Goal: Task Accomplishment & Management: Use online tool/utility

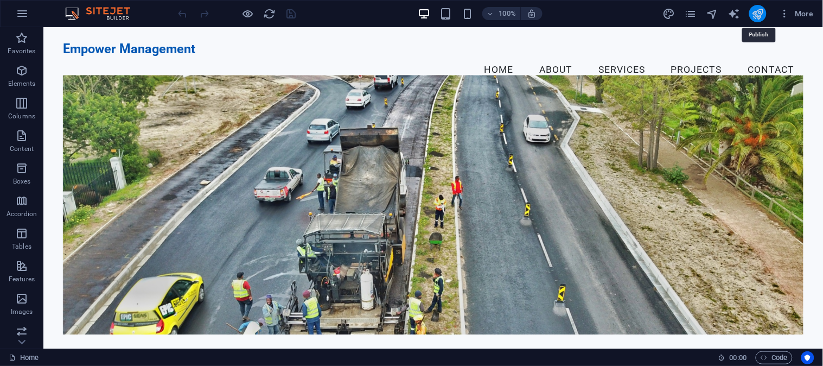
click at [755, 12] on icon "publish" at bounding box center [758, 14] width 12 height 12
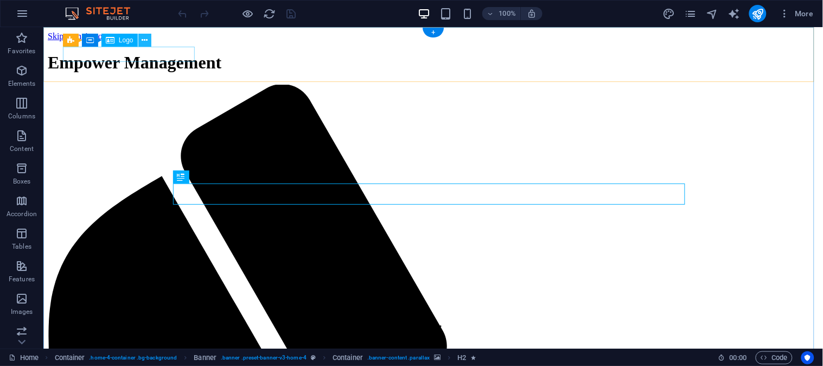
click at [140, 46] on button at bounding box center [144, 40] width 13 height 13
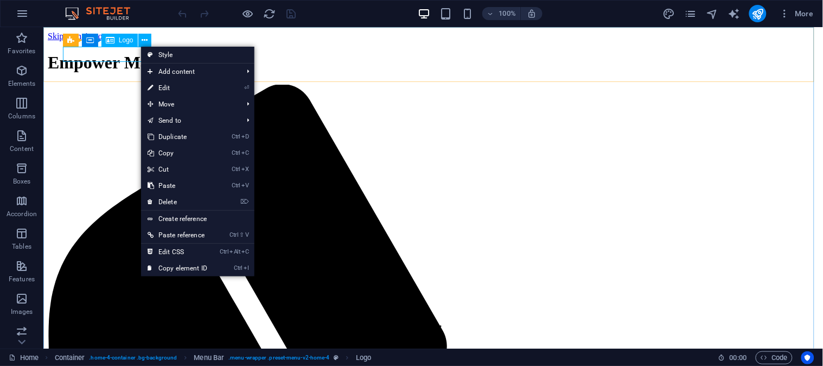
click at [0, 0] on icon at bounding box center [0, 0] width 0 height 0
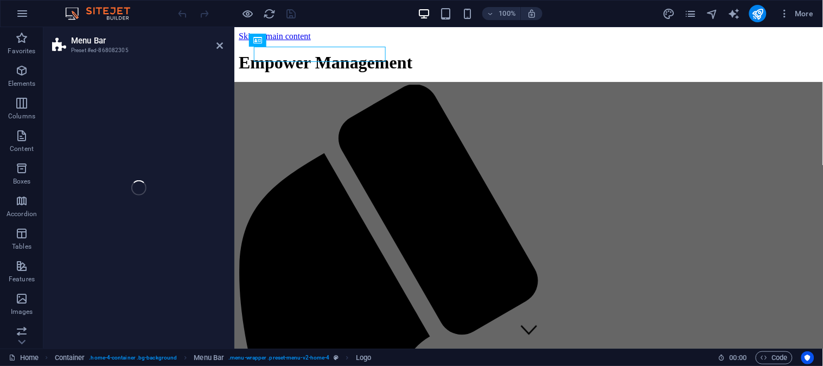
select select "vw"
select select "rem"
select select "vw"
select select "preset-menu-v2-home-4"
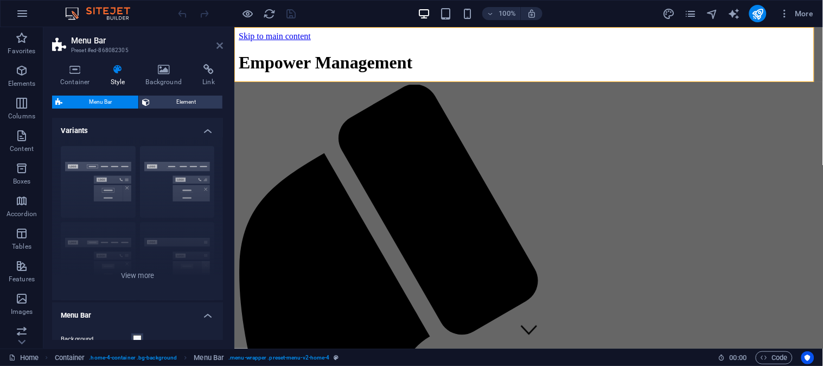
click at [217, 45] on icon at bounding box center [220, 45] width 7 height 9
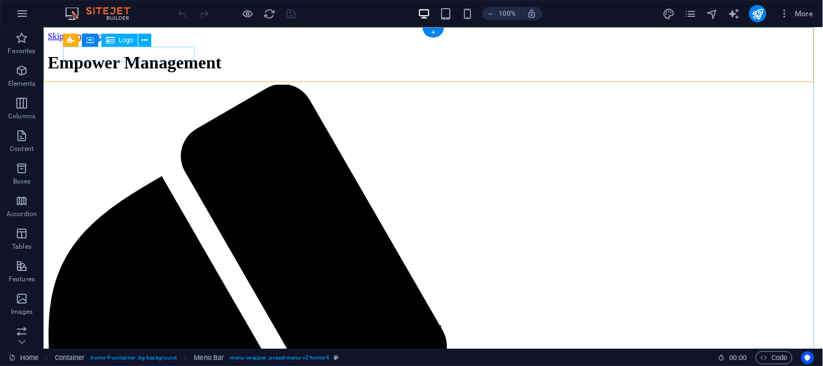
click at [129, 52] on div "Empower Management" at bounding box center [432, 62] width 771 height 20
click at [126, 40] on span "Logo" at bounding box center [126, 40] width 15 height 7
click at [117, 42] on div "Logo" at bounding box center [119, 40] width 36 height 13
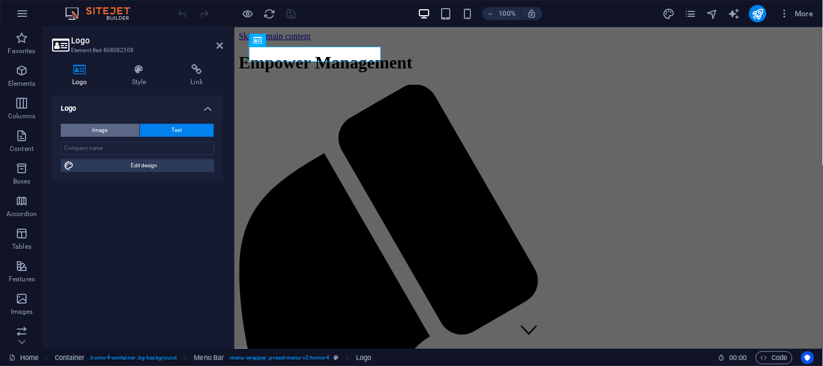
click at [120, 125] on button "Image" at bounding box center [100, 130] width 79 height 13
select select "DISABLED_OPTION_VALUE"
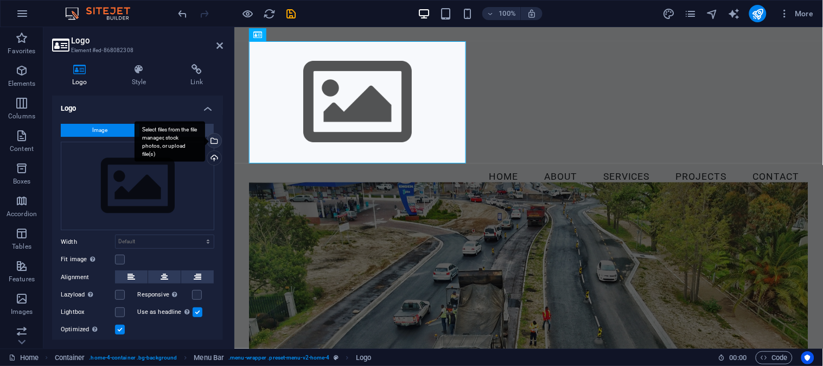
click at [205, 137] on div "Select files from the file manager, stock photos, or upload file(s)" at bounding box center [170, 141] width 71 height 41
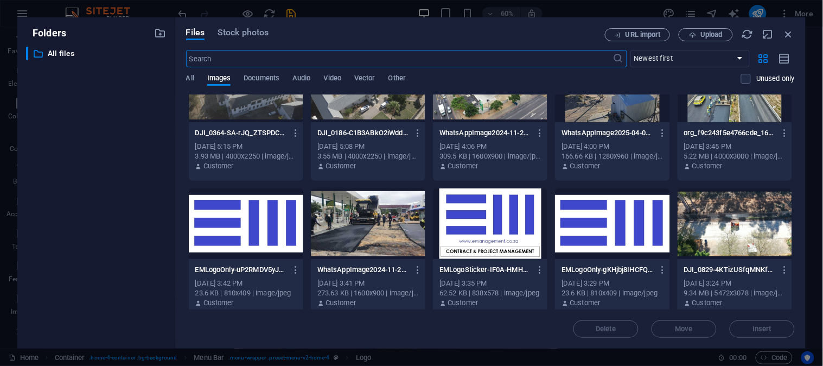
scroll to position [325, 0]
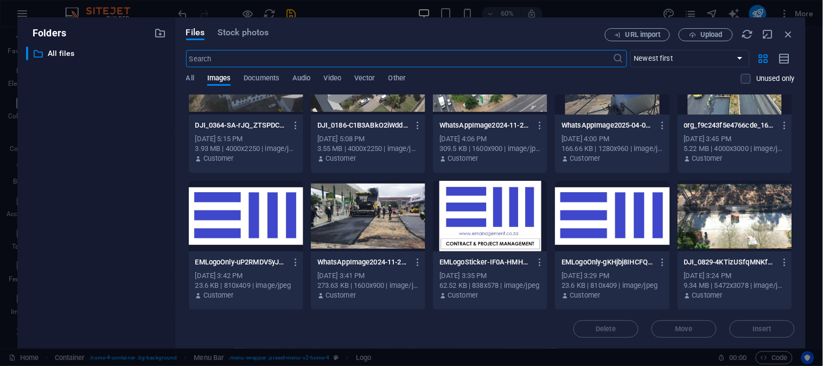
click at [254, 224] on div at bounding box center [246, 216] width 115 height 71
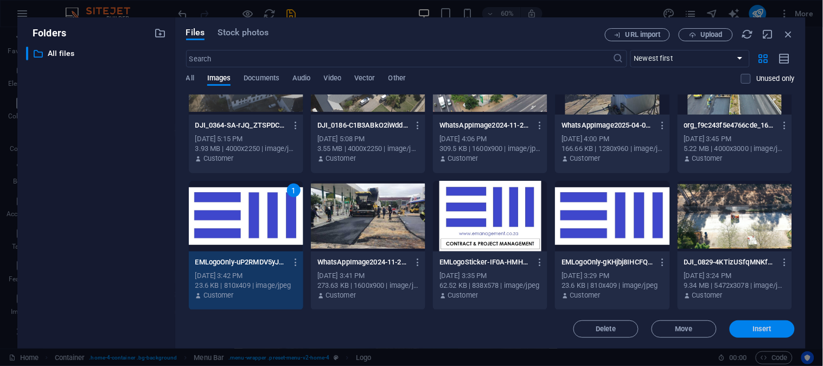
click at [743, 330] on span "Insert" at bounding box center [762, 329] width 56 height 7
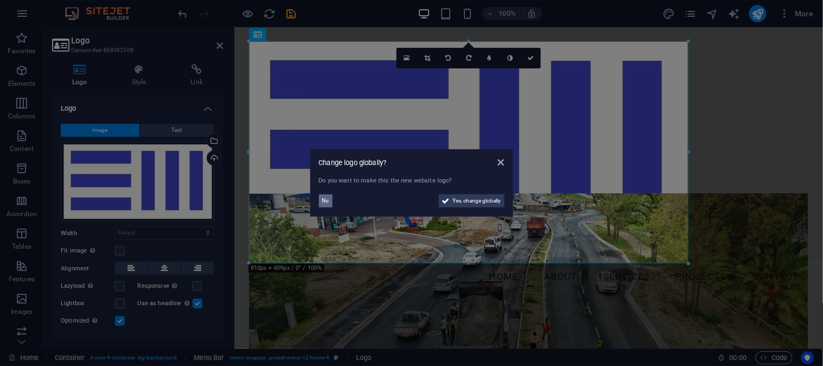
click at [321, 201] on button "No" at bounding box center [326, 200] width 14 height 13
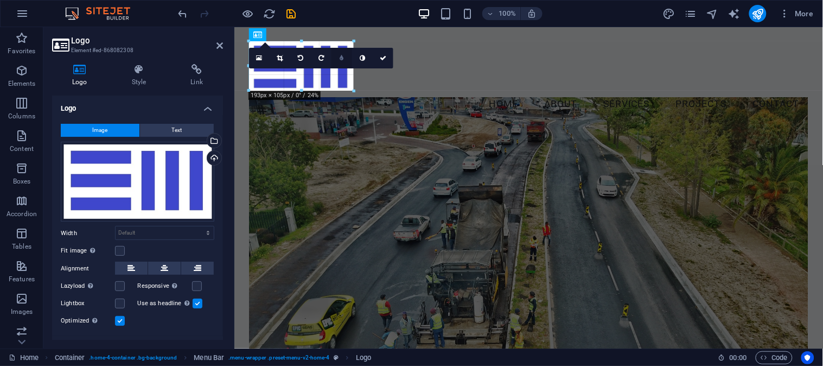
drag, startPoint x: 687, startPoint y: 263, endPoint x: 339, endPoint y: 59, distance: 404.0
type input "167"
select select "px"
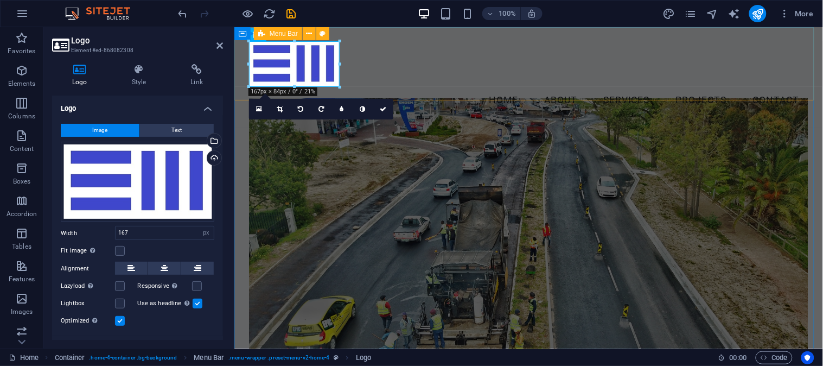
click at [442, 87] on div "Menu Home About Services Projects Contact" at bounding box center [528, 77] width 589 height 100
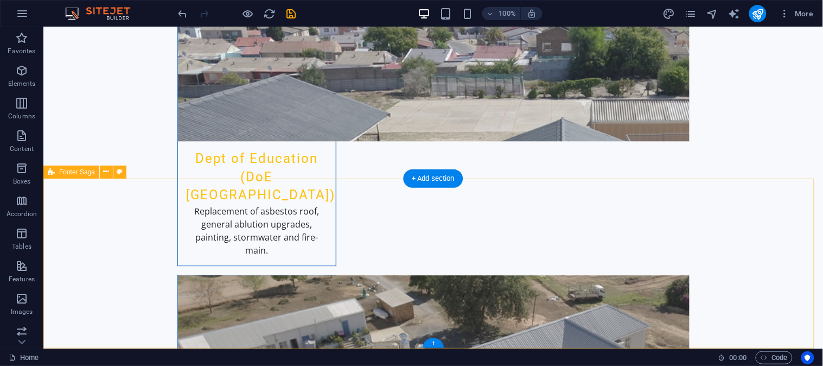
scroll to position [2775, 0]
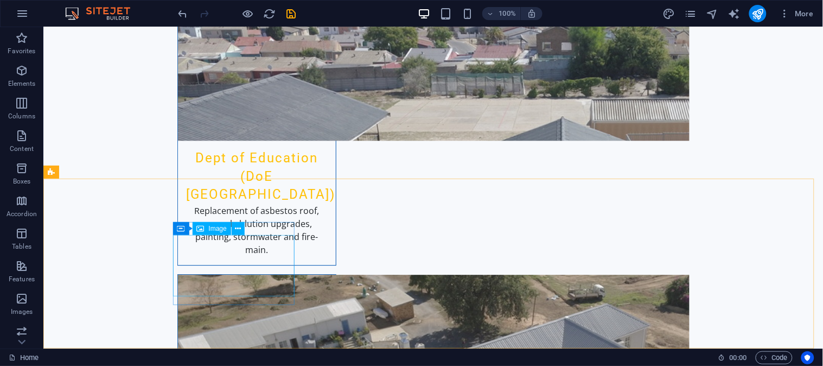
click at [226, 228] on span "Image" at bounding box center [218, 228] width 18 height 7
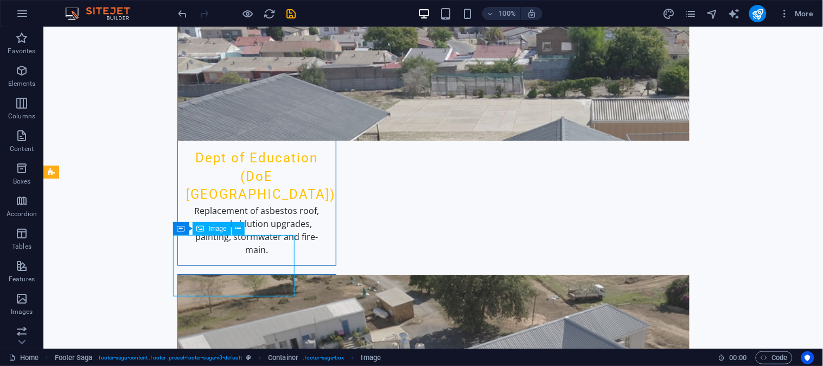
click at [212, 231] on span "Image" at bounding box center [218, 228] width 18 height 7
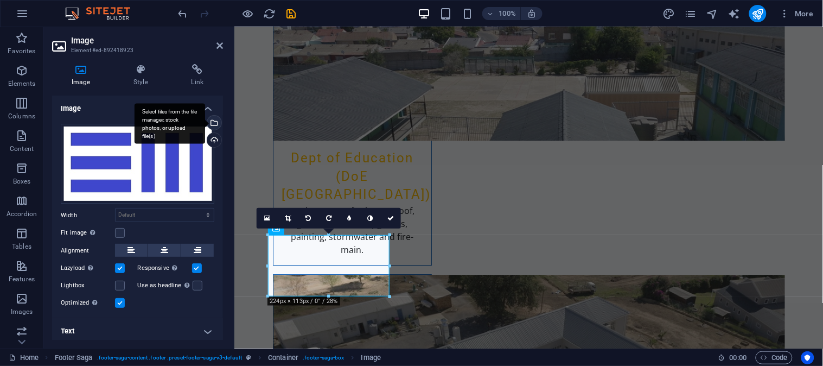
click at [208, 117] on div "Select files from the file manager, stock photos, or upload file(s)" at bounding box center [213, 124] width 16 height 16
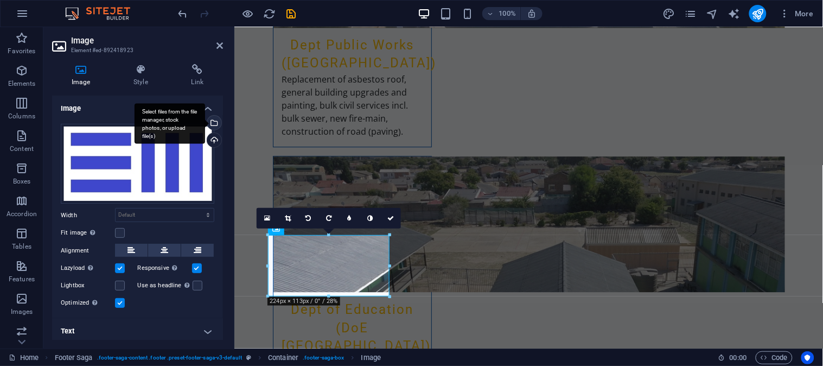
scroll to position [2743, 0]
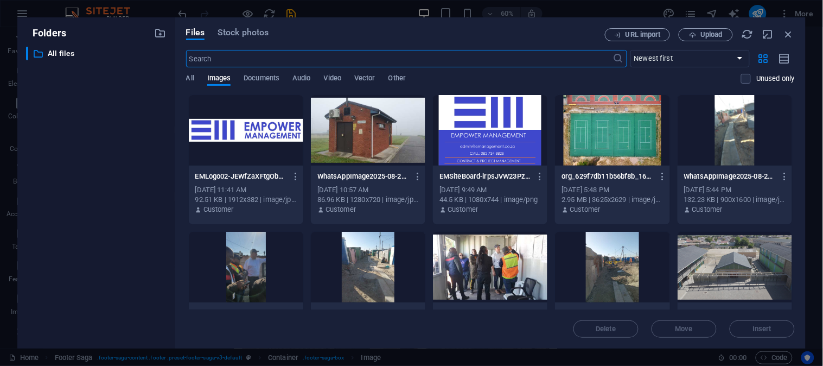
click at [253, 145] on div at bounding box center [246, 130] width 115 height 71
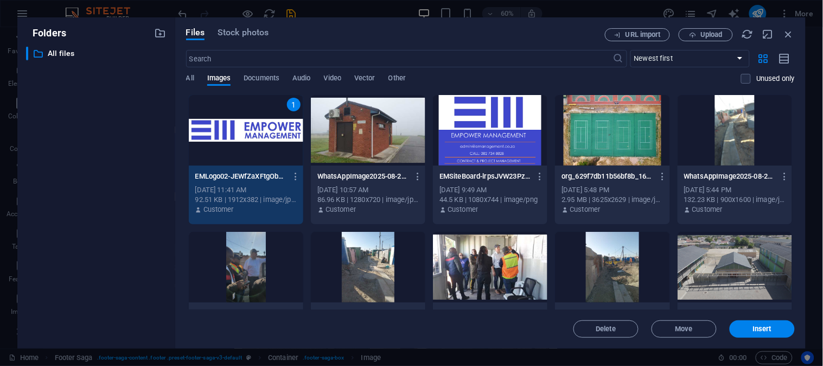
click at [258, 134] on div "1" at bounding box center [246, 130] width 115 height 71
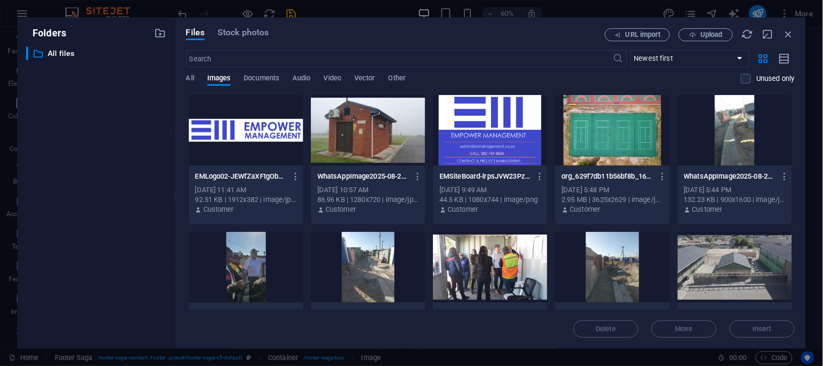
click at [258, 134] on div at bounding box center [246, 130] width 115 height 71
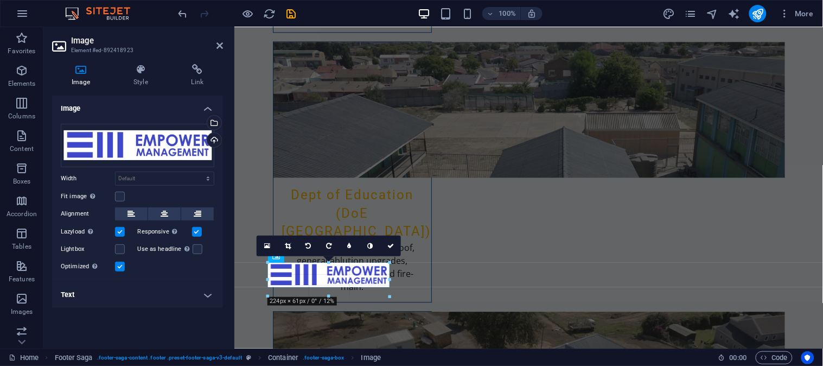
scroll to position [2775, 0]
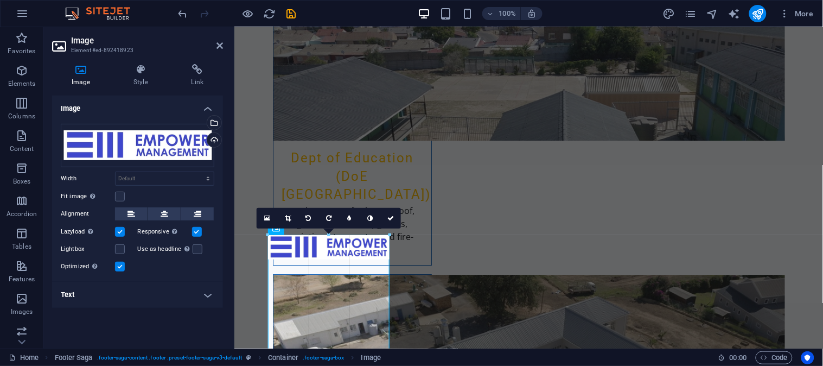
drag, startPoint x: 391, startPoint y: 285, endPoint x: 488, endPoint y: 271, distance: 98.6
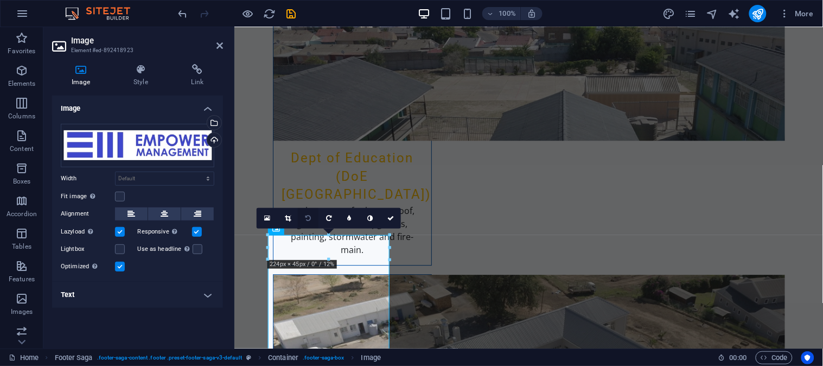
click at [306, 216] on icon at bounding box center [308, 218] width 5 height 7
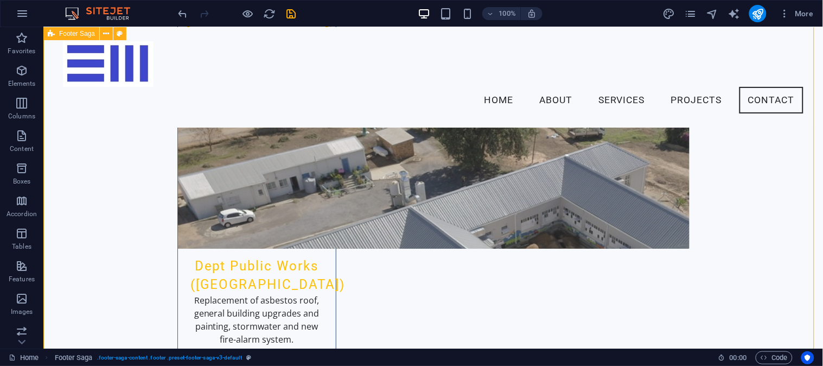
scroll to position [2701, 0]
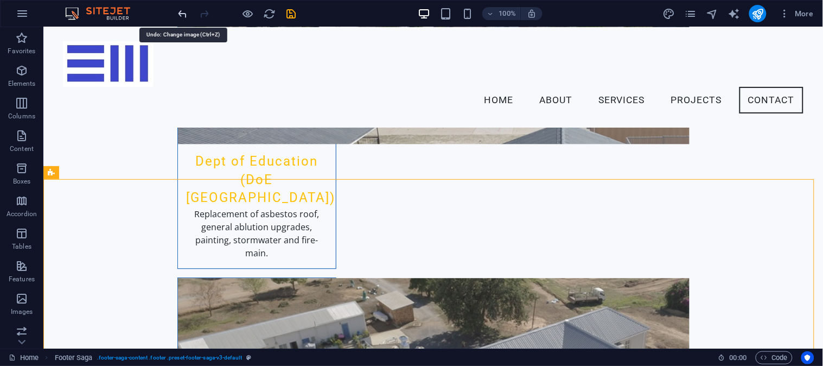
click at [179, 11] on icon "undo" at bounding box center [183, 14] width 12 height 12
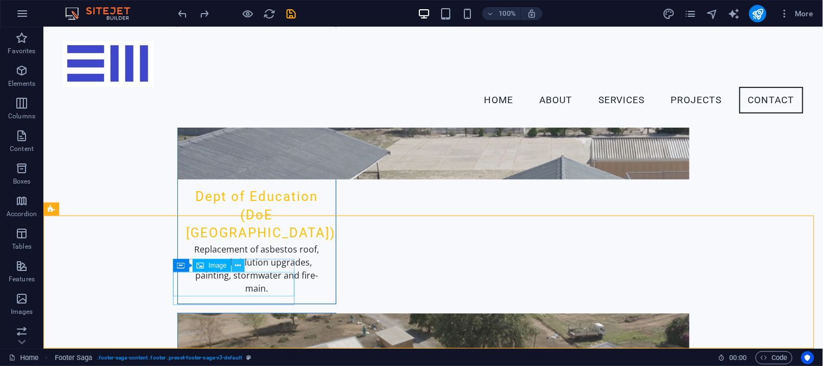
click at [239, 266] on icon at bounding box center [238, 265] width 6 height 11
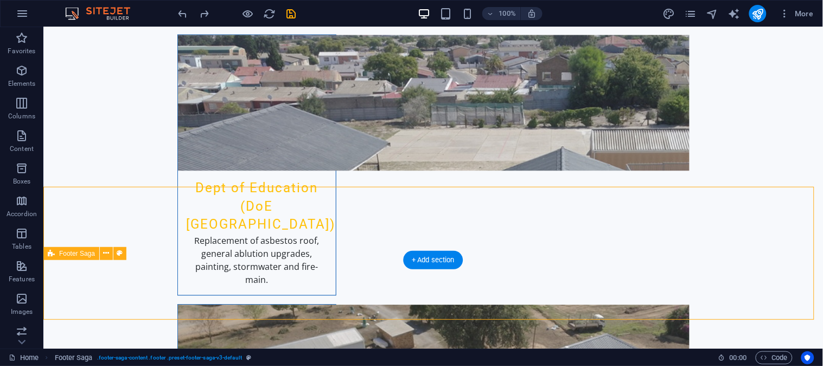
scroll to position [2738, 0]
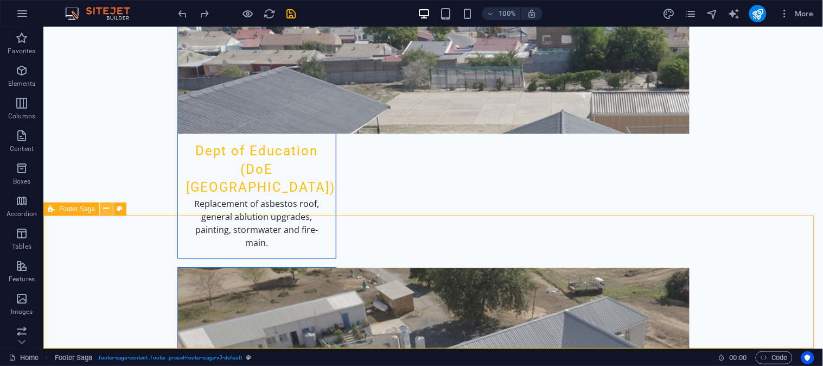
click at [105, 207] on icon at bounding box center [107, 208] width 6 height 11
click at [121, 204] on icon at bounding box center [120, 208] width 6 height 11
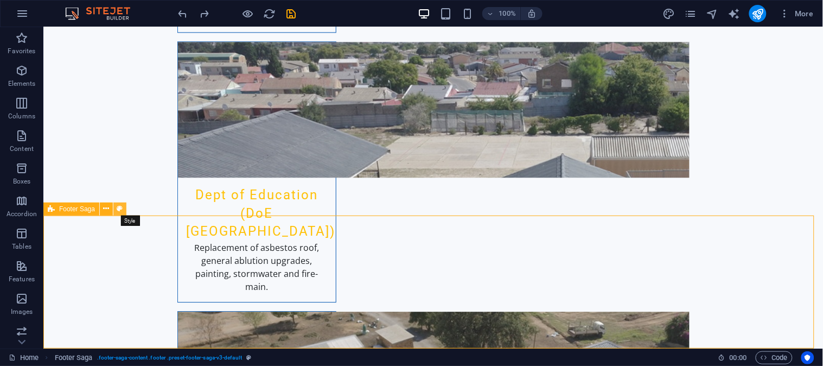
select select "rem"
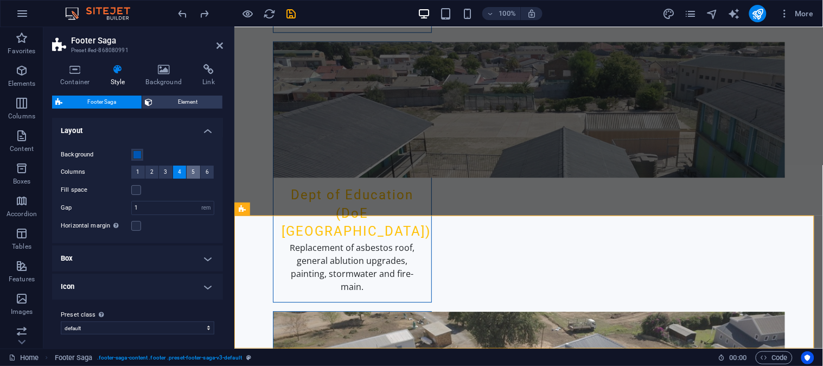
click at [187, 170] on button "5" at bounding box center [194, 172] width 14 height 13
click at [203, 170] on button "6" at bounding box center [208, 172] width 14 height 13
click at [178, 170] on span "4" at bounding box center [179, 172] width 3 height 13
click at [132, 192] on div "Fill space" at bounding box center [138, 187] width 154 height 13
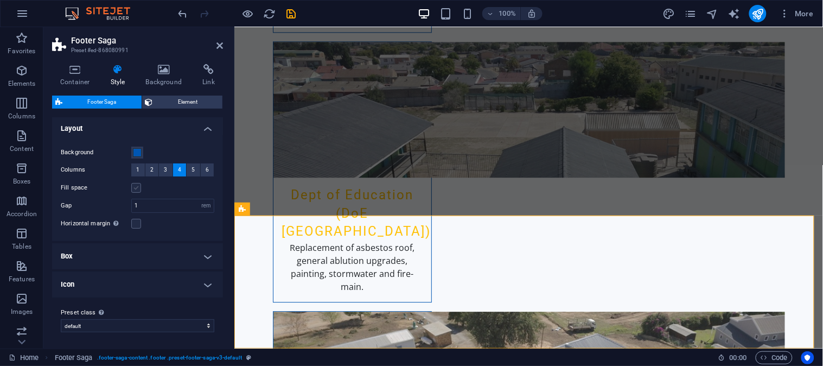
click at [136, 187] on label at bounding box center [136, 188] width 10 height 10
click at [0, 0] on input "Fill space" at bounding box center [0, 0] width 0 height 0
click at [118, 217] on div "Only if the containers "Content width" is not set to "Default"" at bounding box center [148, 200] width 87 height 33
click at [0, 0] on input "Horizontal margin Only if the containers "Content width" is not set to "Default"" at bounding box center [0, 0] width 0 height 0
click at [133, 221] on label at bounding box center [136, 224] width 10 height 10
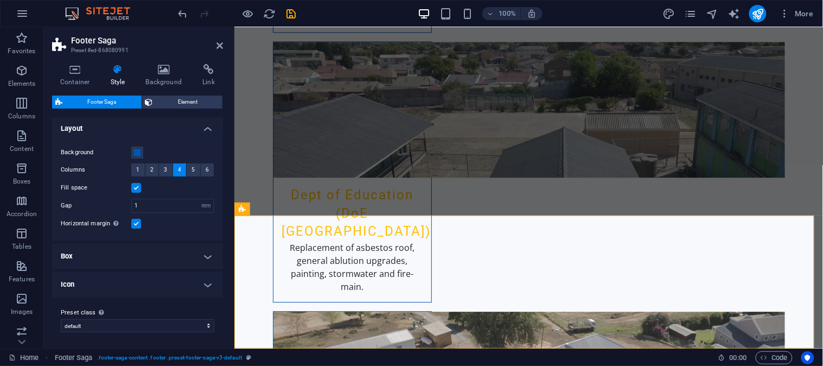
click at [0, 0] on input "Horizontal margin Only if the containers "Content width" is not set to "Default"" at bounding box center [0, 0] width 0 height 0
click at [153, 224] on div "Horizontal margin Only if the containers "Content width" is not set to "Default"" at bounding box center [138, 223] width 154 height 13
click at [200, 259] on h4 "Box" at bounding box center [137, 256] width 171 height 26
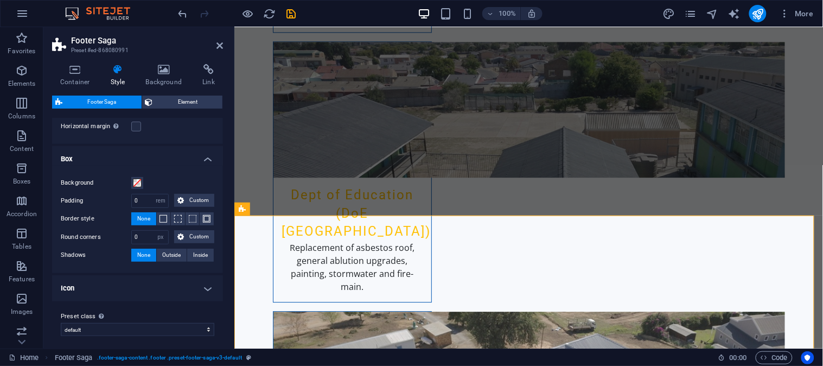
scroll to position [104, 0]
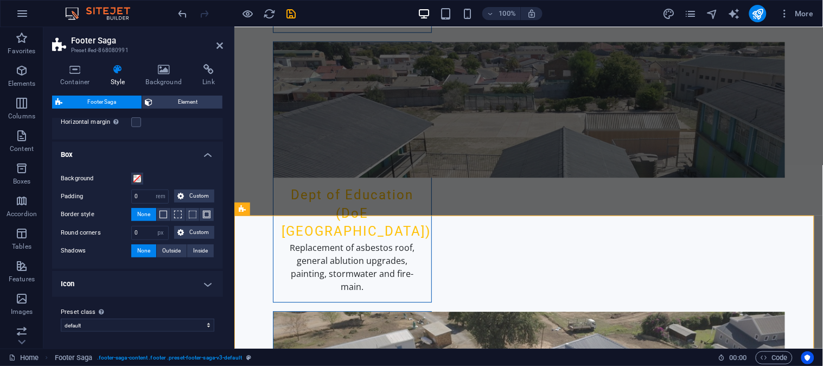
click at [199, 284] on h4 "Icon" at bounding box center [137, 284] width 171 height 26
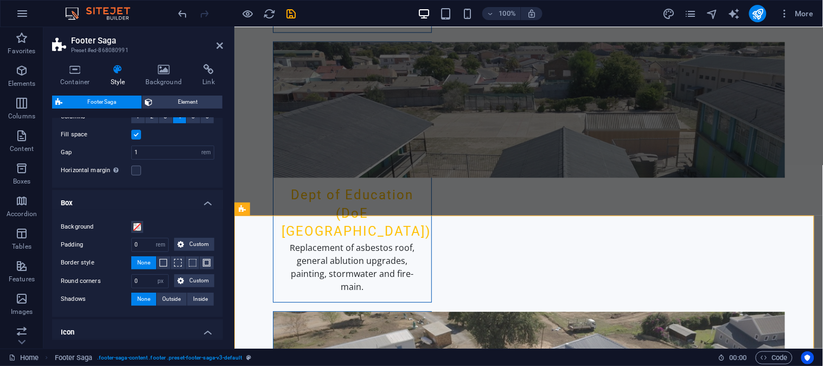
scroll to position [0, 0]
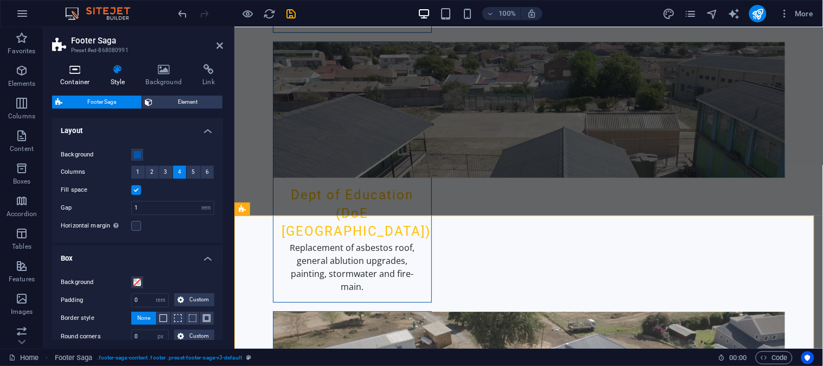
click at [74, 77] on h4 "Container" at bounding box center [77, 75] width 50 height 23
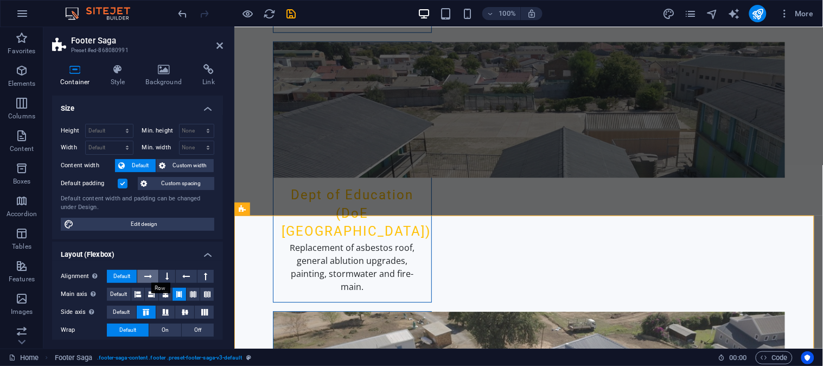
click at [149, 276] on icon at bounding box center [148, 276] width 8 height 13
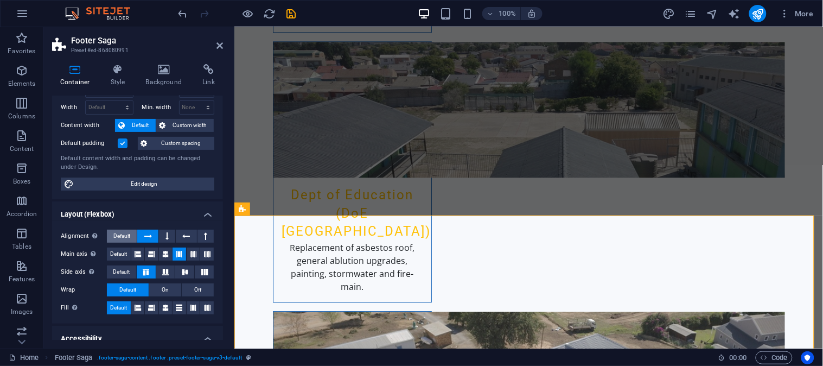
scroll to position [60, 0]
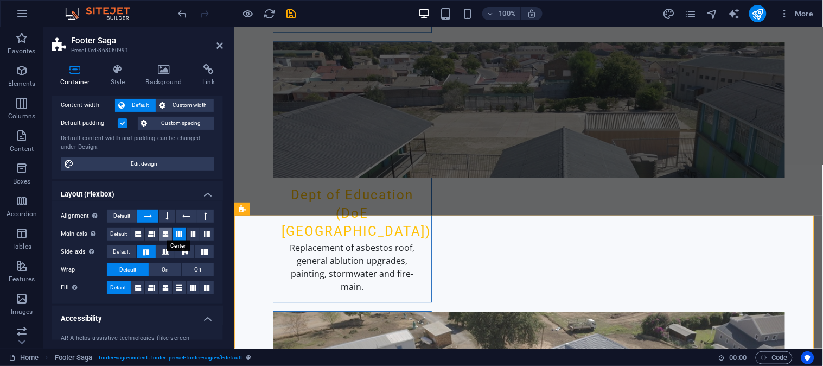
click at [162, 232] on icon at bounding box center [165, 233] width 7 height 13
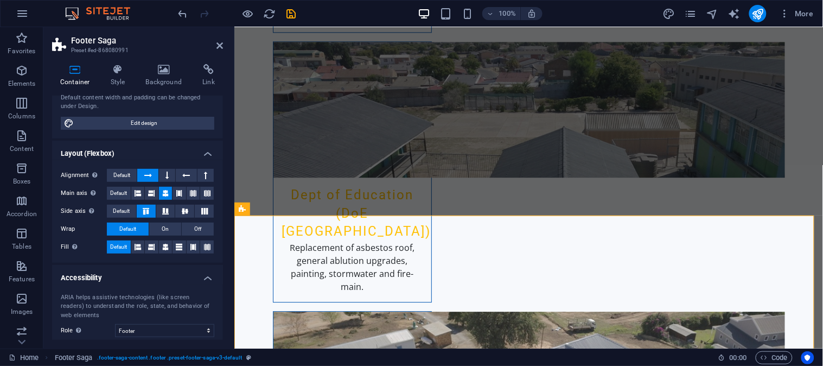
scroll to position [120, 0]
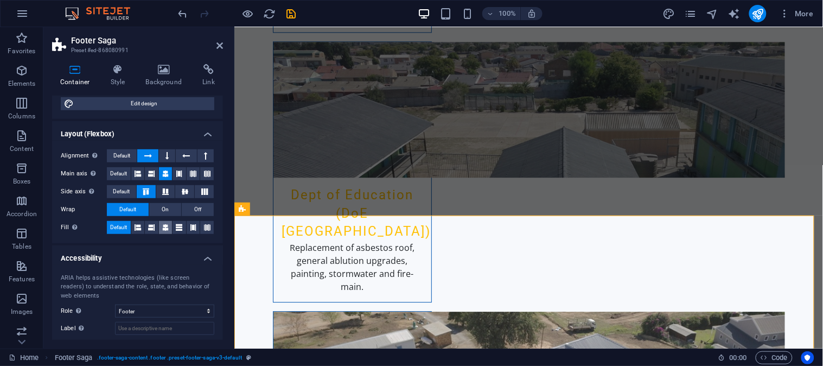
click at [164, 225] on icon at bounding box center [165, 227] width 7 height 13
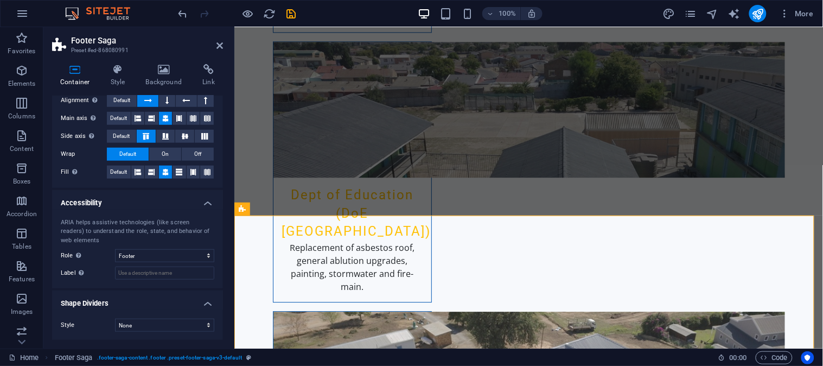
scroll to position [0, 0]
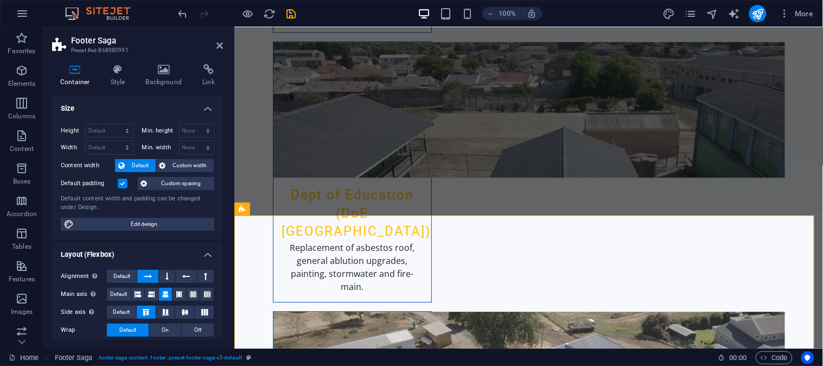
click at [215, 46] on header "Footer Saga Preset #ed-868080991" at bounding box center [137, 41] width 171 height 28
click at [217, 46] on icon at bounding box center [220, 45] width 7 height 9
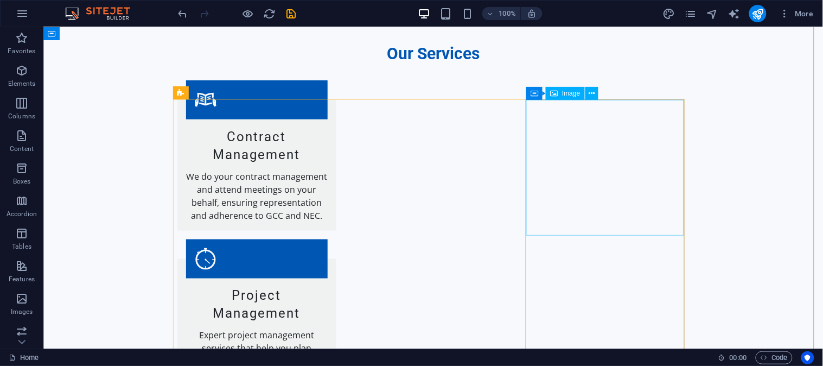
scroll to position [1358, 0]
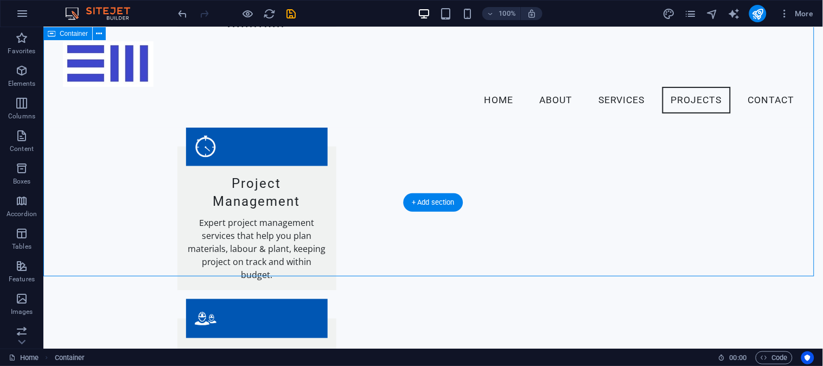
scroll to position [1346, 0]
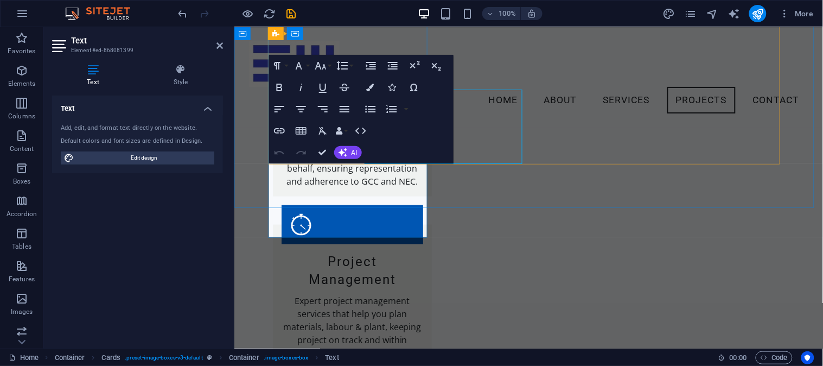
scroll to position [1419, 0]
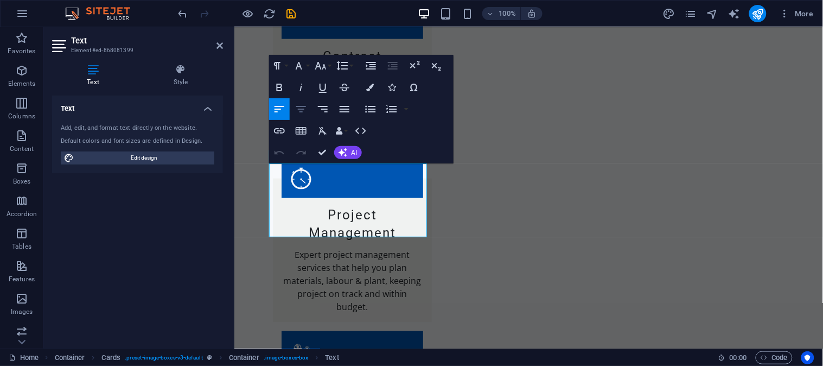
click at [303, 103] on icon "button" at bounding box center [301, 109] width 13 height 13
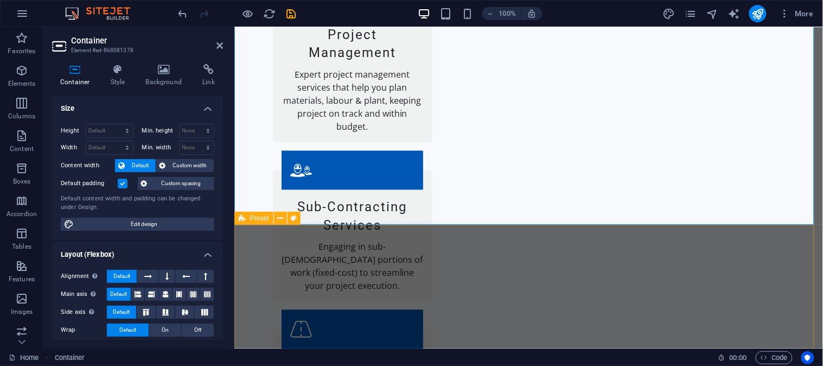
scroll to position [1600, 0]
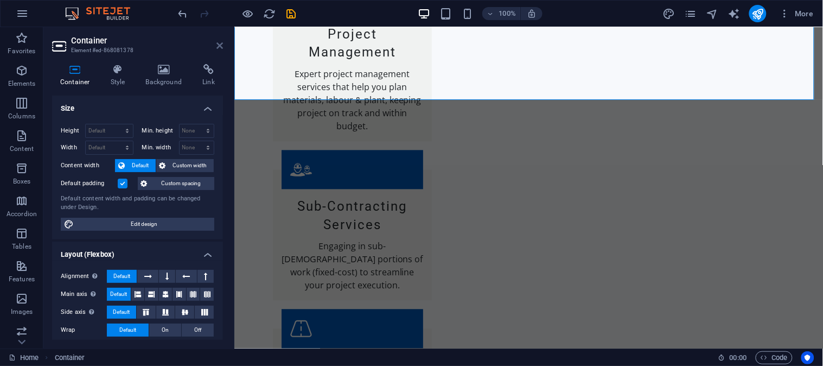
click at [218, 41] on icon at bounding box center [220, 45] width 7 height 9
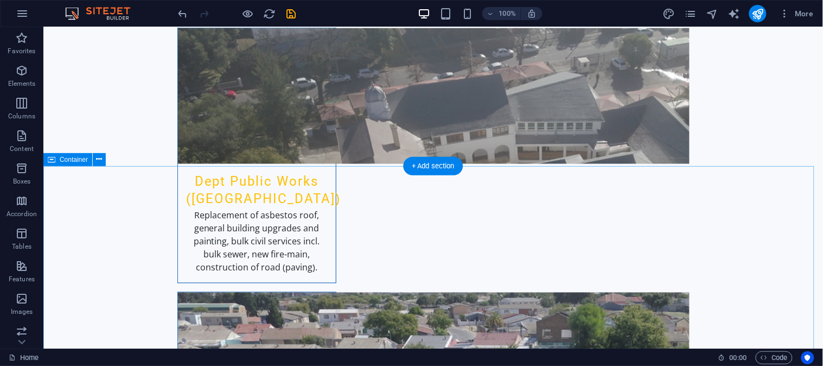
scroll to position [2747, 0]
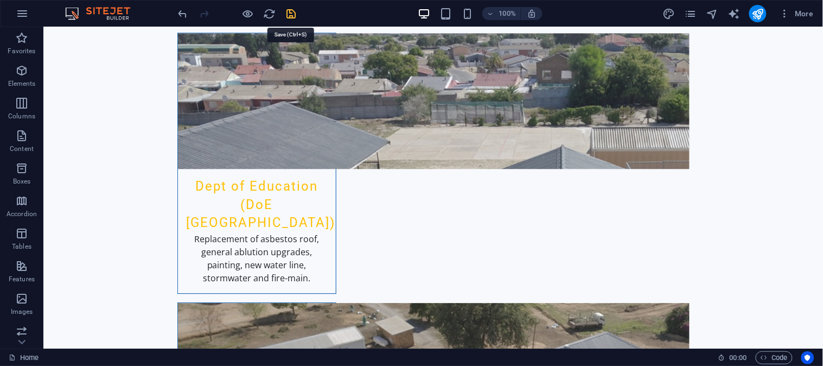
click at [293, 14] on icon "save" at bounding box center [291, 14] width 12 height 12
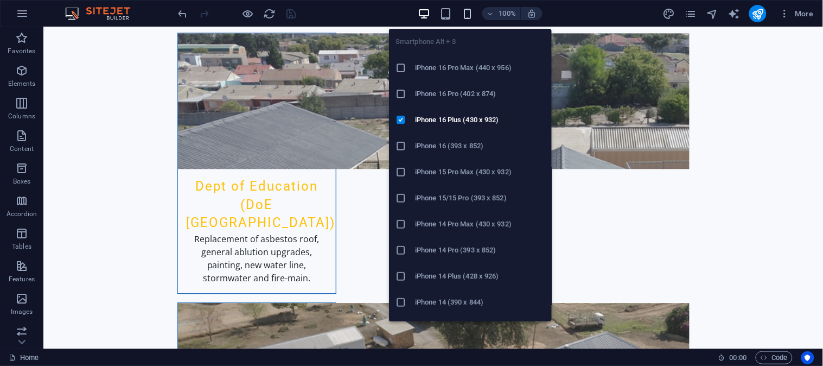
click at [467, 8] on icon "button" at bounding box center [467, 14] width 12 height 12
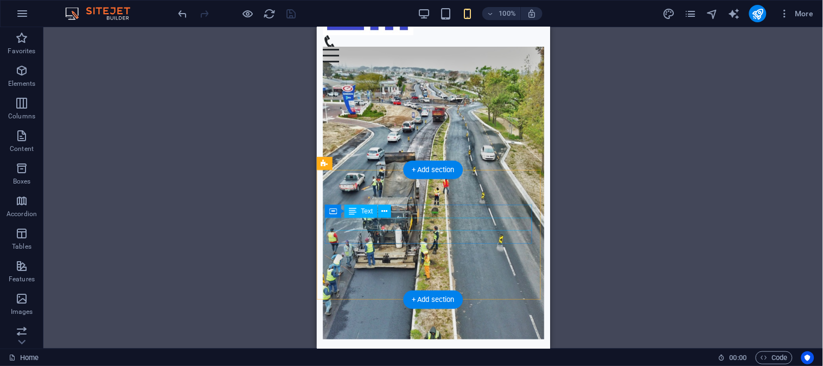
scroll to position [0, 0]
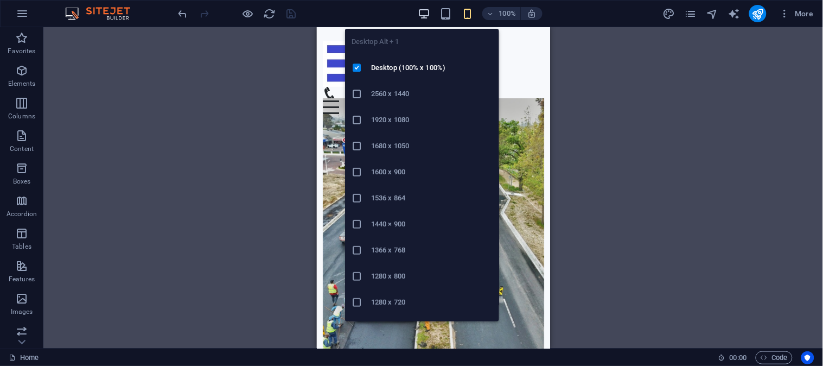
click at [418, 11] on icon "button" at bounding box center [424, 14] width 12 height 12
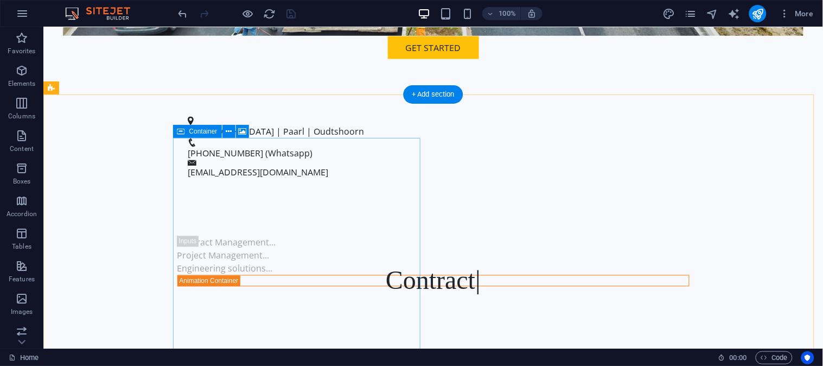
scroll to position [495, 0]
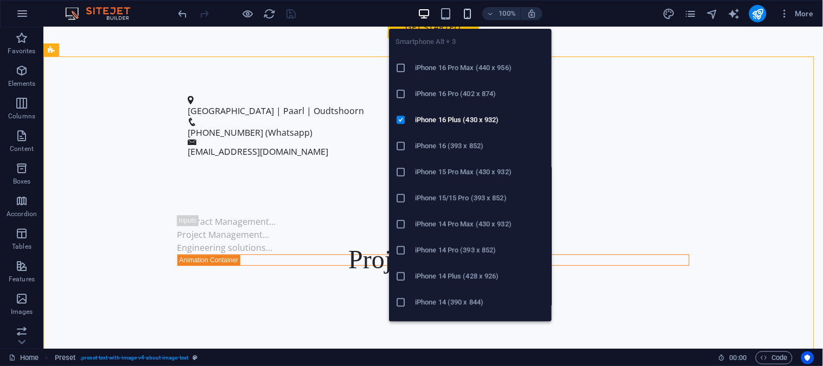
click at [466, 13] on icon "button" at bounding box center [467, 14] width 12 height 12
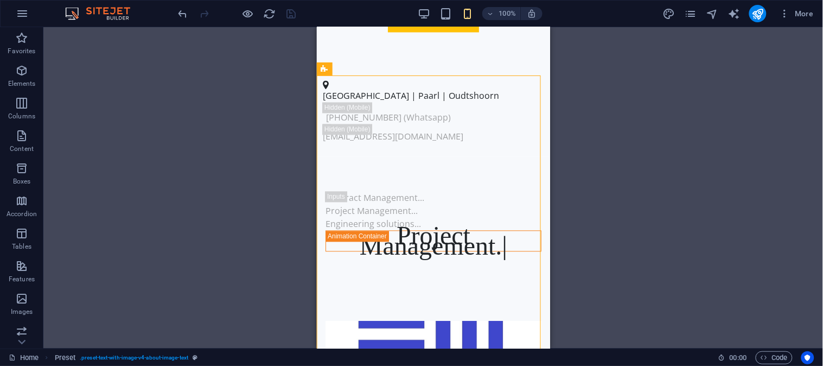
click at [260, 212] on div "Drag here to replace the existing content. Press “Ctrl” if you want to create a…" at bounding box center [433, 187] width 780 height 321
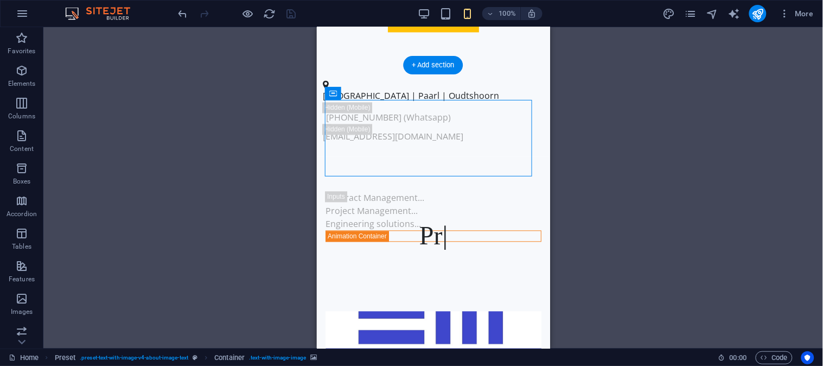
drag, startPoint x: 439, startPoint y: 169, endPoint x: 439, endPoint y: 177, distance: 8.7
drag, startPoint x: 441, startPoint y: 165, endPoint x: 440, endPoint y: 176, distance: 11.4
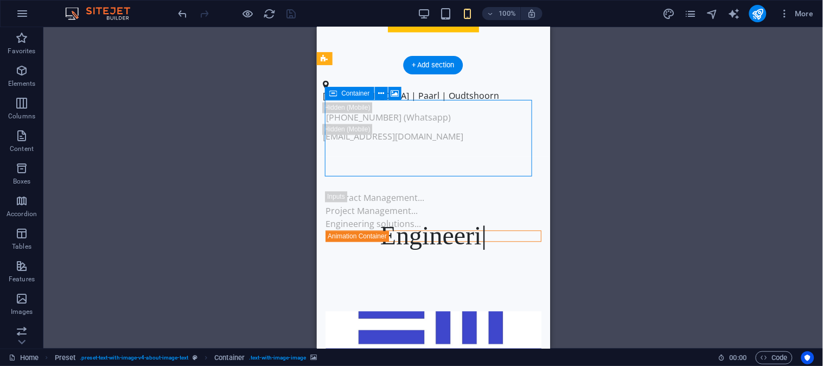
drag, startPoint x: 441, startPoint y: 164, endPoint x: 442, endPoint y: 174, distance: 9.8
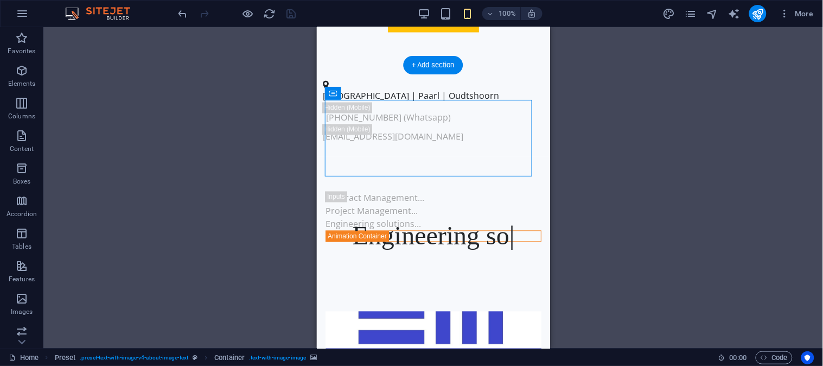
drag, startPoint x: 442, startPoint y: 166, endPoint x: 444, endPoint y: 180, distance: 14.3
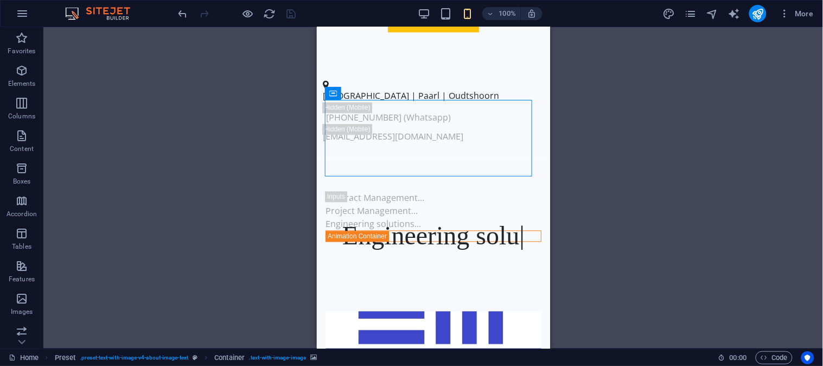
click at [286, 208] on div "Drag here to replace the existing content. Press “Ctrl” if you want to create a…" at bounding box center [433, 187] width 780 height 321
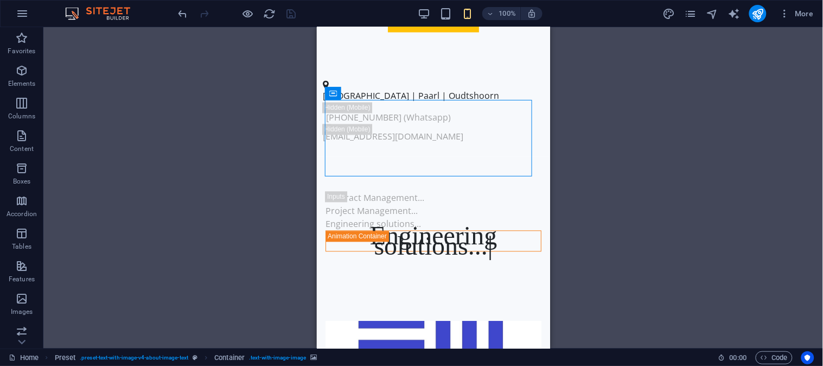
click at [286, 208] on div "Drag here to replace the existing content. Press “Ctrl” if you want to create a…" at bounding box center [433, 187] width 780 height 321
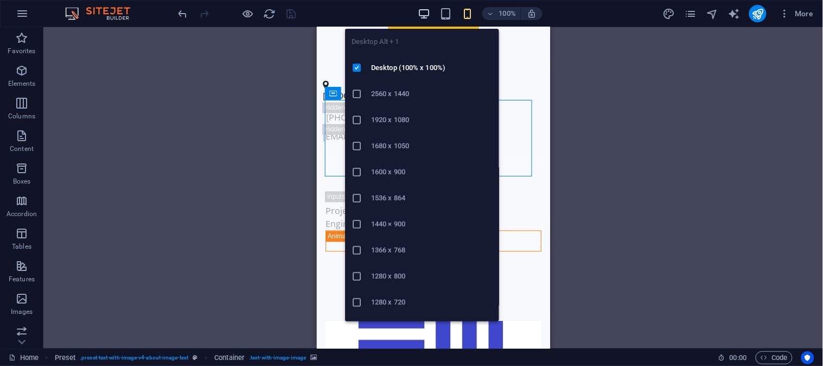
click at [423, 8] on icon "button" at bounding box center [424, 14] width 12 height 12
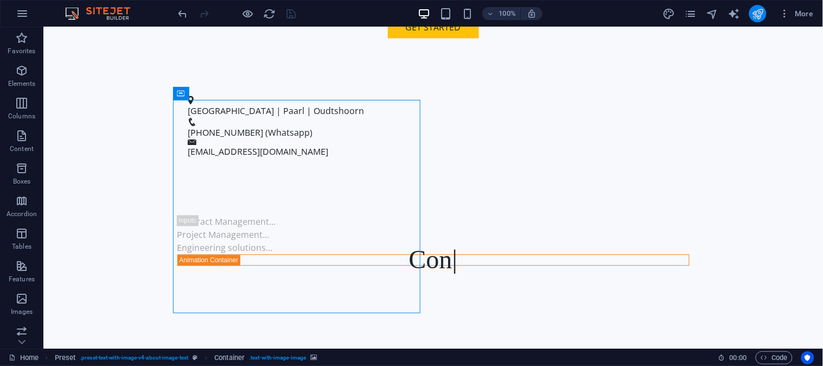
click at [760, 13] on icon "publish" at bounding box center [758, 14] width 12 height 12
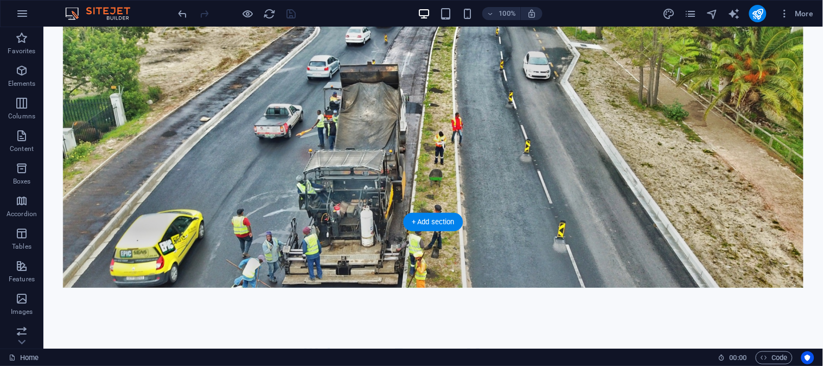
scroll to position [0, 0]
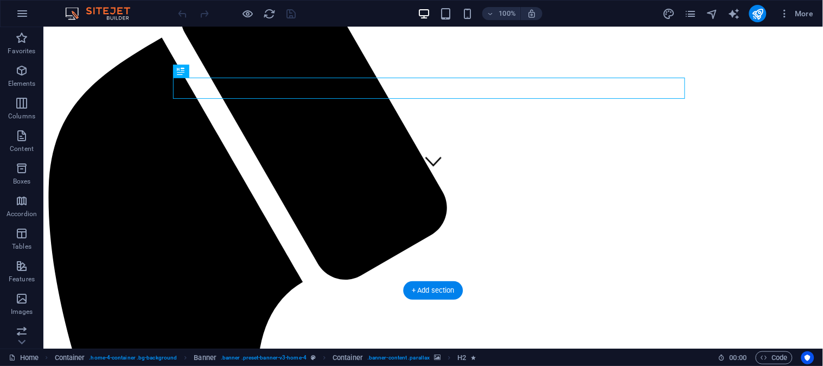
scroll to position [241, 0]
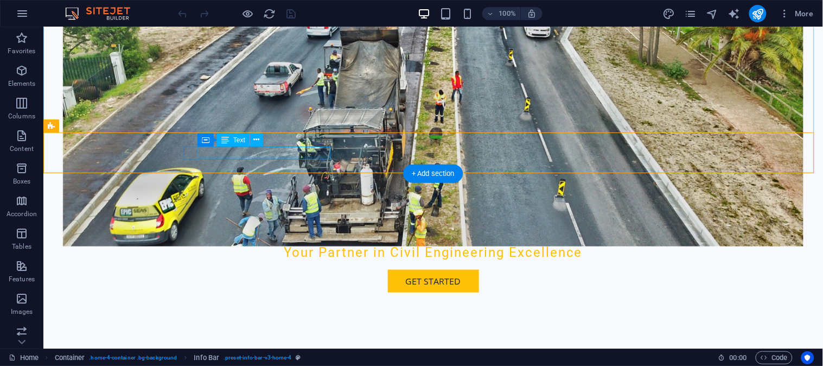
drag, startPoint x: 261, startPoint y: 150, endPoint x: 269, endPoint y: 155, distance: 9.5
click at [283, 359] on span "Paarl |" at bounding box center [297, 365] width 28 height 12
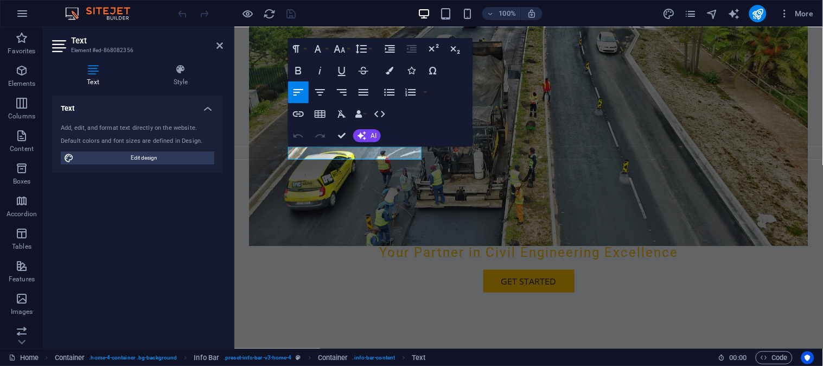
click at [100, 77] on h4 "Text" at bounding box center [95, 75] width 86 height 23
click at [374, 359] on span "Paarl |" at bounding box center [388, 365] width 28 height 12
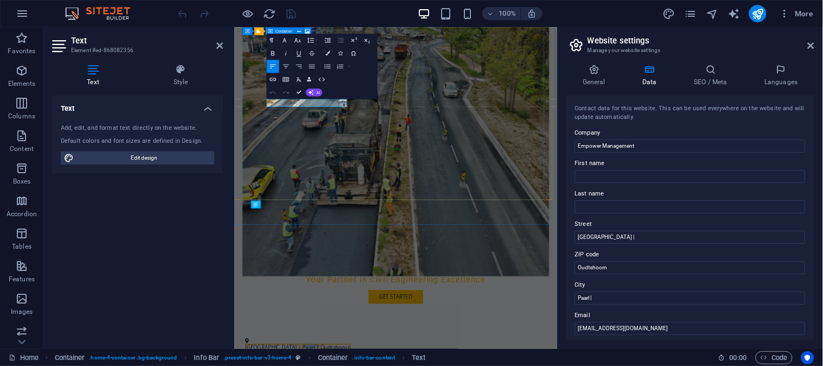
click at [436, 236] on div "Welcome to Empower Management Your Partner in Civil Engineering Excellence Get …" at bounding box center [502, 208] width 511 height 645
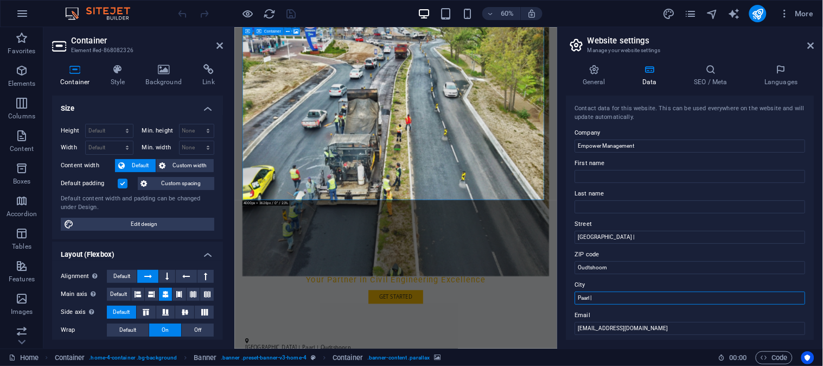
click at [590, 295] on input "Paarl |" at bounding box center [690, 297] width 231 height 13
type input "Cape Winelands |"
click at [617, 269] on input "Oudtshoorn" at bounding box center [690, 267] width 231 height 13
type input "O"
click at [603, 267] on input "Garden ROute & Karoo" at bounding box center [690, 267] width 231 height 13
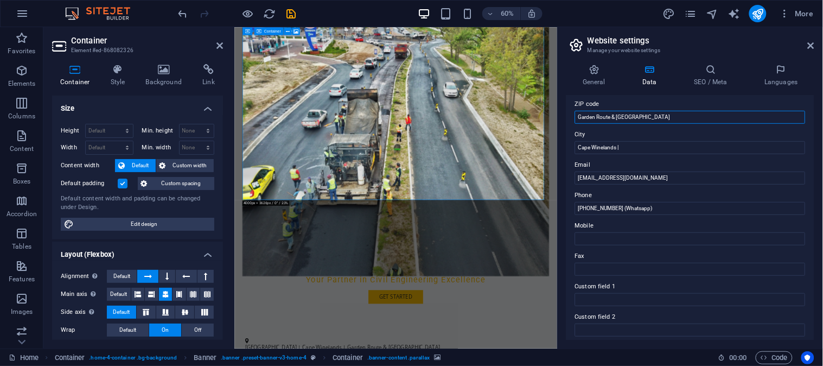
scroll to position [0, 0]
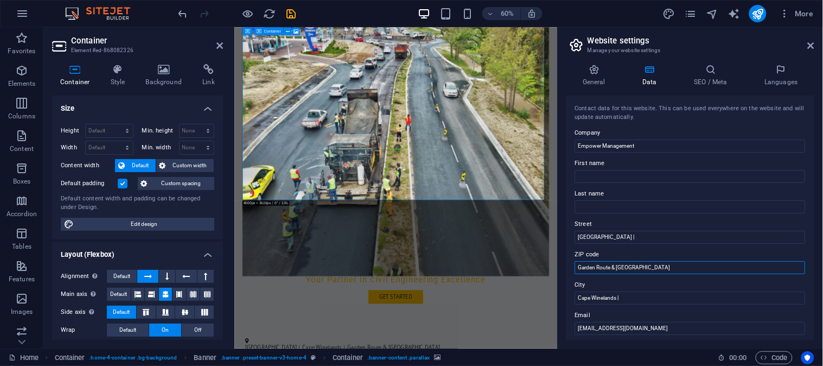
click at [637, 267] on input "Garden Route & Karoo" at bounding box center [690, 267] width 231 height 13
type input "G"
drag, startPoint x: 855, startPoint y: 262, endPoint x: 721, endPoint y: 379, distance: 178.4
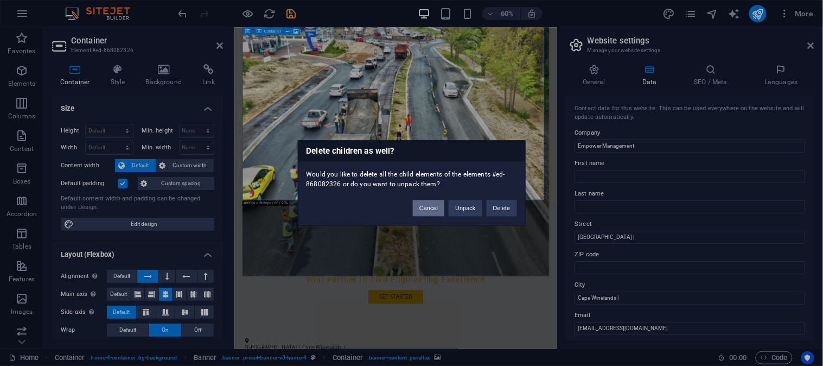
click at [431, 206] on button "Cancel" at bounding box center [428, 208] width 31 height 16
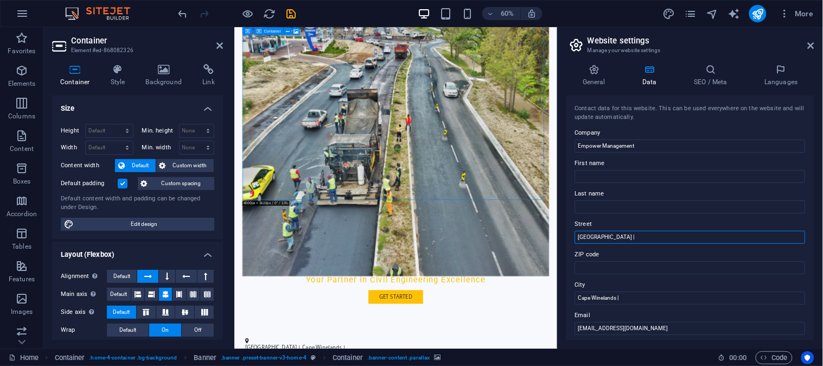
click at [631, 237] on input "[GEOGRAPHIC_DATA] |" at bounding box center [690, 237] width 231 height 13
type input "C"
type input "Western Cape, ZA"
click at [637, 300] on input "Cape Winelands |" at bounding box center [690, 297] width 231 height 13
type input "C"
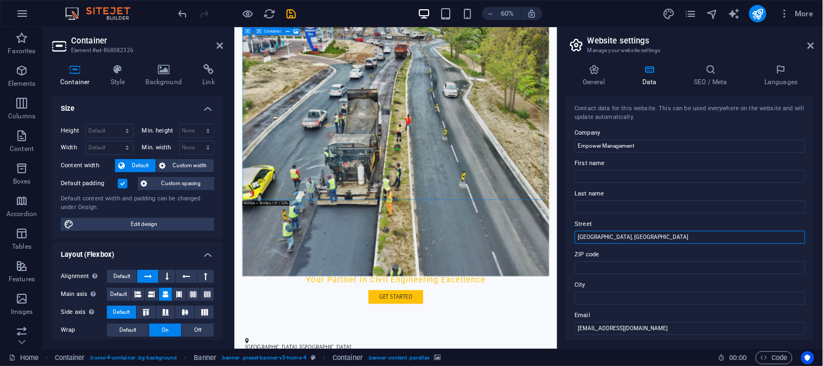
click at [641, 234] on input "Western Cape, ZA" at bounding box center [690, 237] width 231 height 13
type input "Western Cape, ZA"
click at [811, 45] on icon at bounding box center [811, 45] width 7 height 9
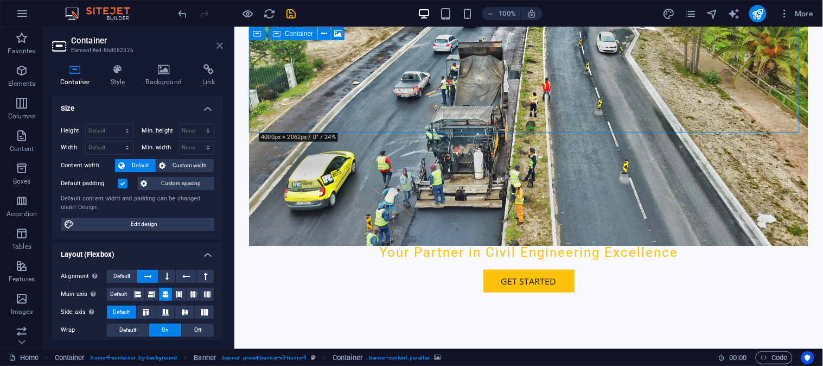
drag, startPoint x: 220, startPoint y: 43, endPoint x: 58, endPoint y: 77, distance: 165.1
click at [220, 43] on icon at bounding box center [220, 45] width 7 height 9
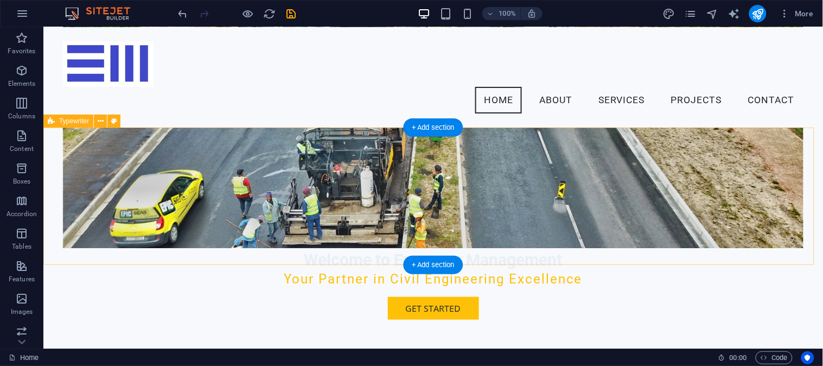
scroll to position [168, 0]
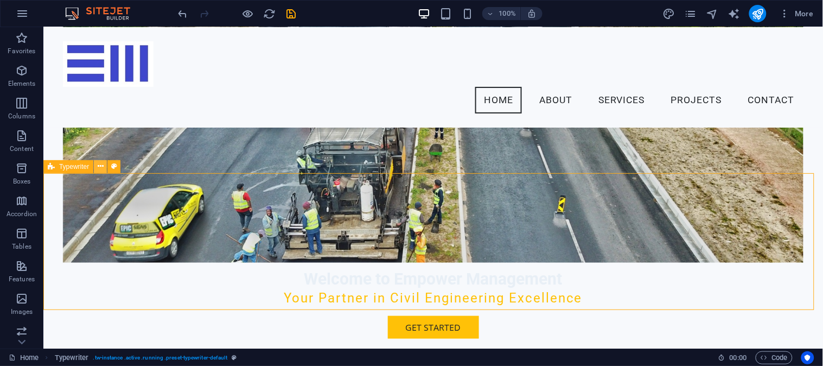
click at [96, 165] on button at bounding box center [100, 166] width 13 height 13
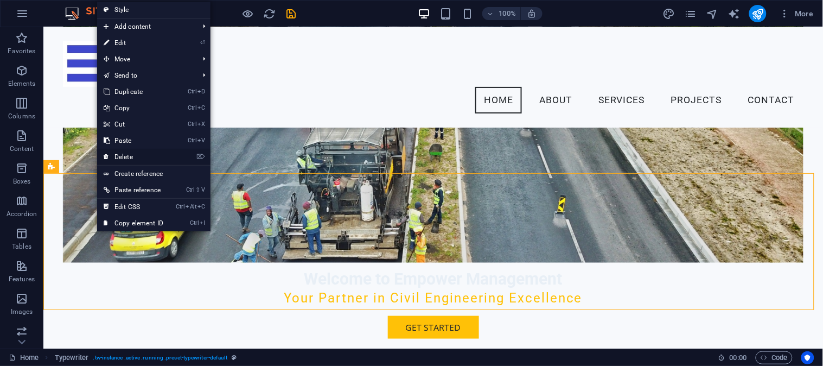
click at [123, 155] on link "⌦ Delete" at bounding box center [133, 157] width 73 height 16
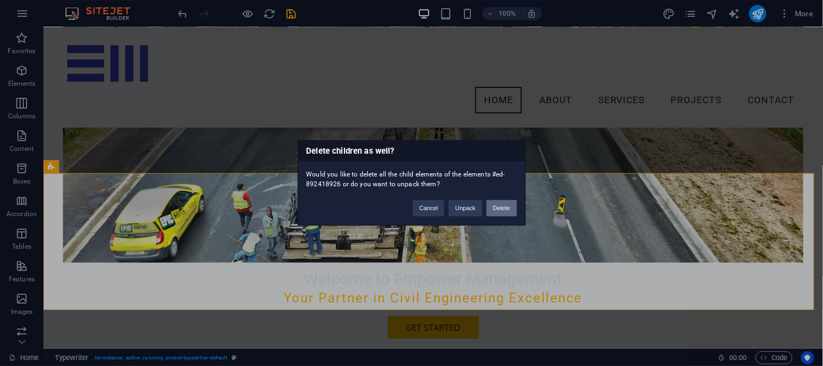
click at [492, 209] on button "Delete" at bounding box center [502, 208] width 30 height 16
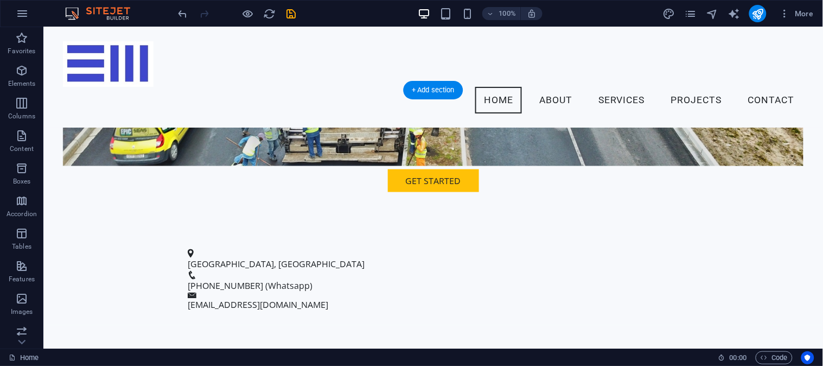
scroll to position [289, 0]
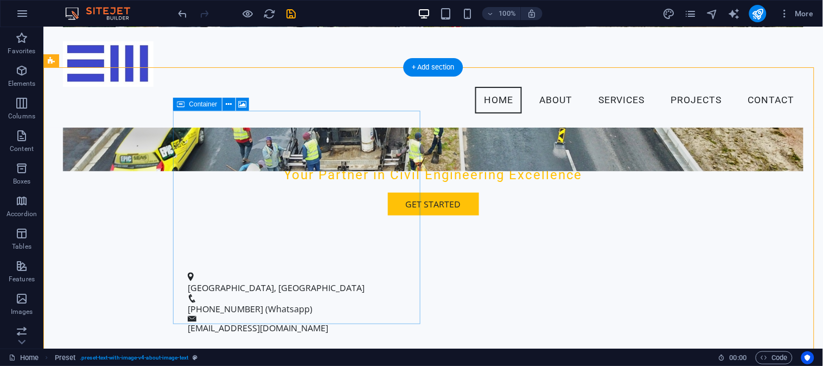
scroll to position [228, 0]
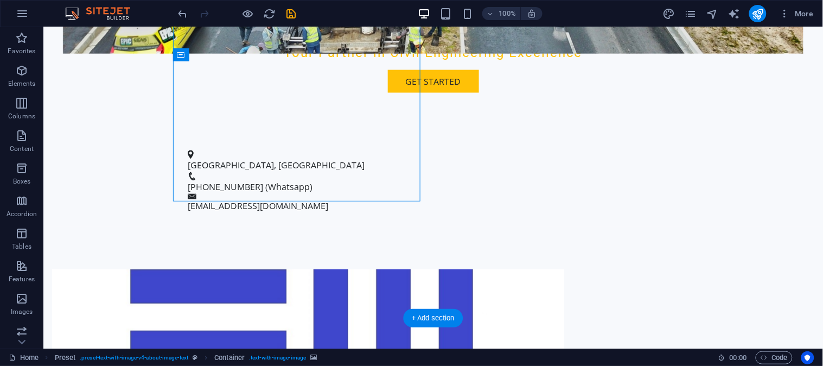
scroll to position [409, 0]
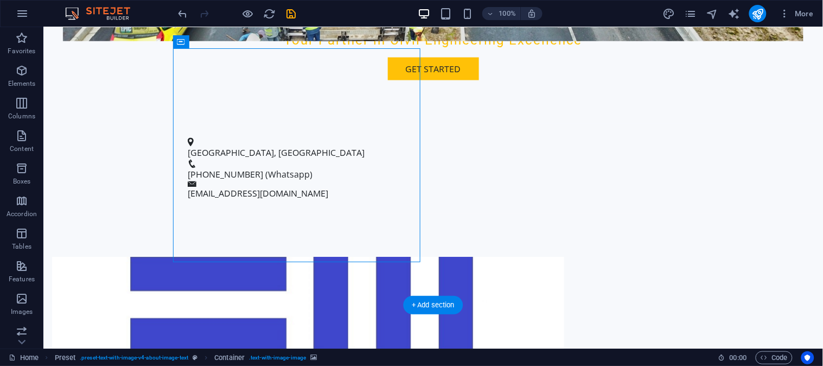
click at [388, 257] on figure at bounding box center [308, 363] width 512 height 213
click at [370, 257] on figure at bounding box center [308, 363] width 512 height 213
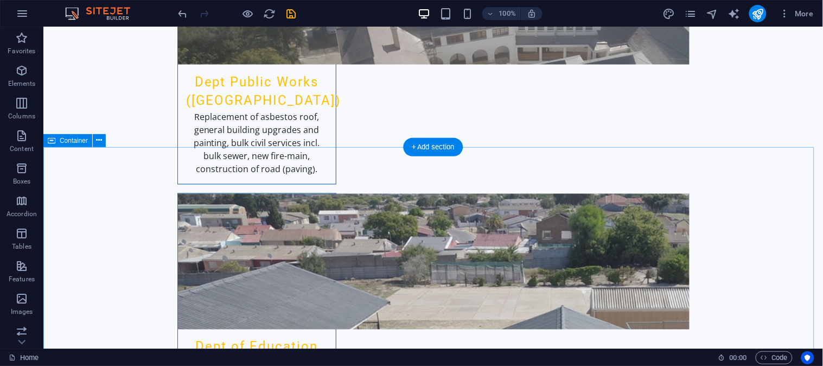
scroll to position [2459, 0]
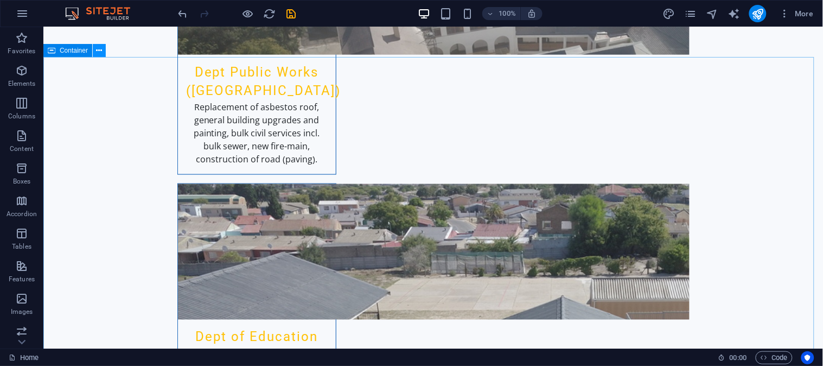
click at [98, 50] on icon at bounding box center [100, 50] width 6 height 11
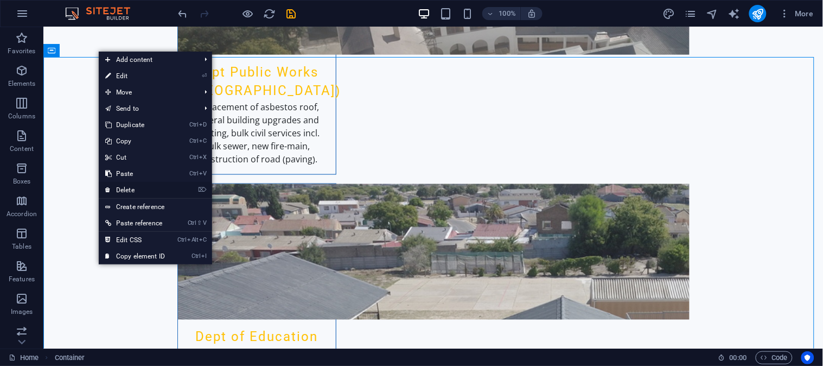
click at [133, 187] on link "⌦ Delete" at bounding box center [135, 190] width 73 height 16
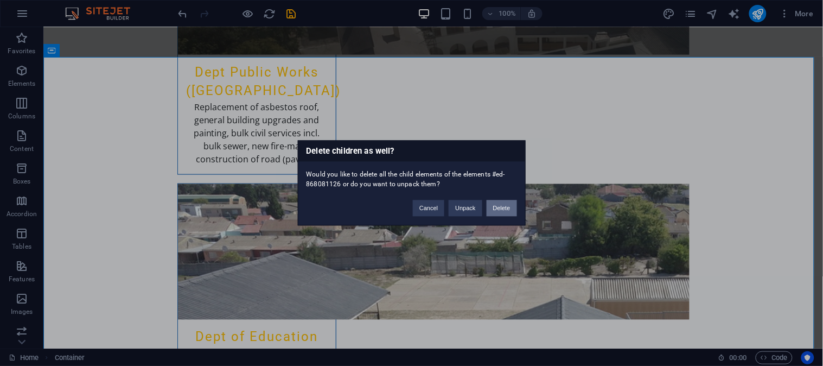
drag, startPoint x: 501, startPoint y: 213, endPoint x: 454, endPoint y: 180, distance: 58.4
click at [501, 213] on button "Delete" at bounding box center [502, 208] width 30 height 16
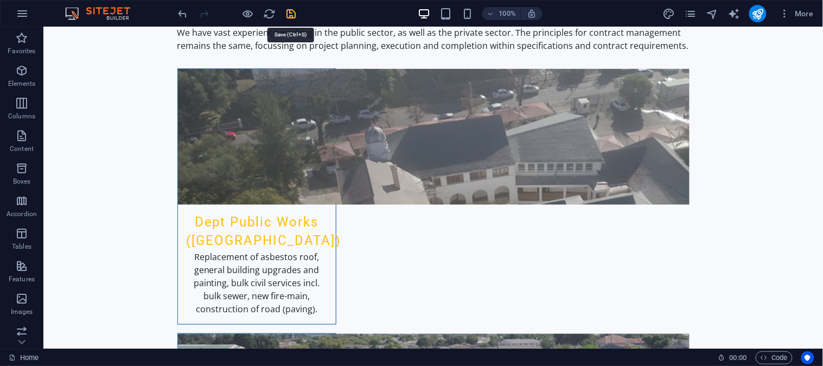
click at [291, 12] on icon "save" at bounding box center [291, 14] width 12 height 12
click at [758, 9] on icon "publish" at bounding box center [758, 14] width 12 height 12
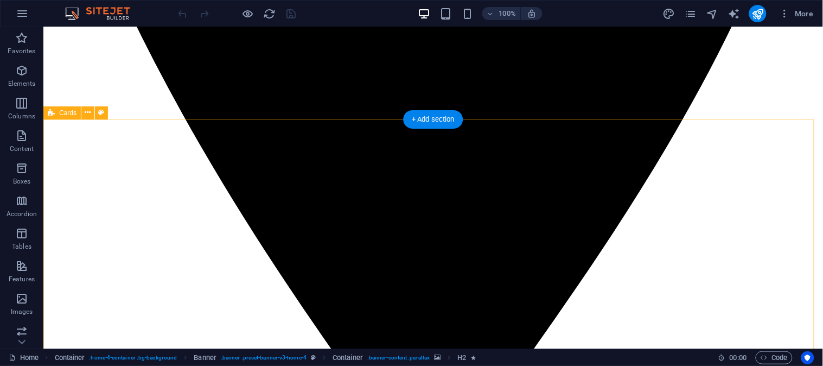
scroll to position [2310, 0]
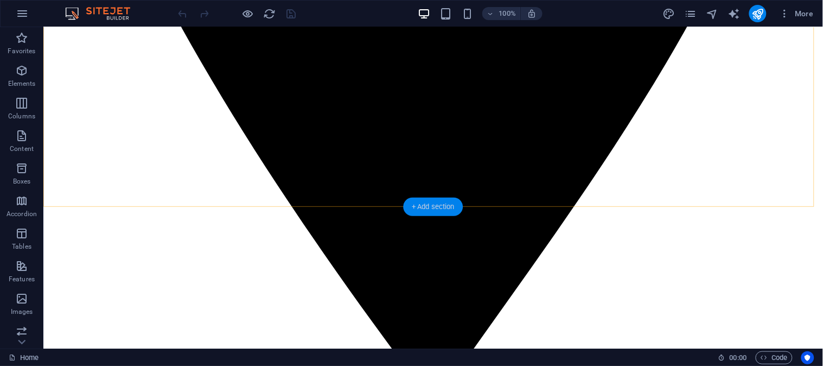
click at [444, 204] on div "+ Add section" at bounding box center [433, 207] width 60 height 18
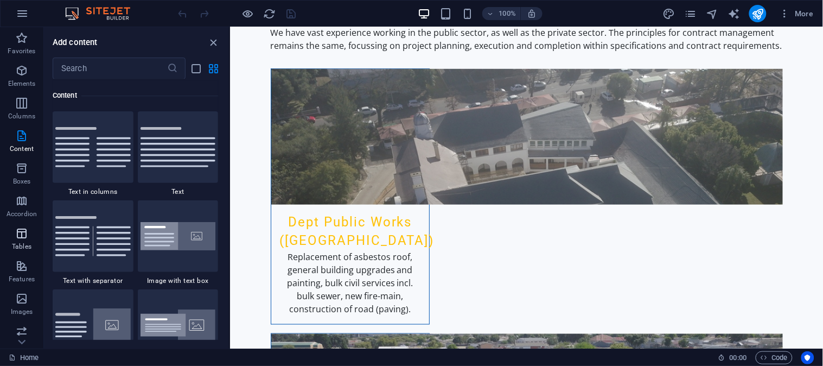
click at [23, 230] on icon "button" at bounding box center [21, 233] width 13 height 13
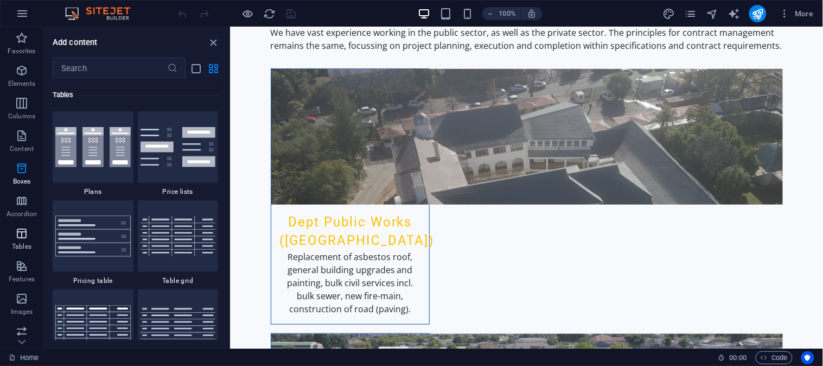
scroll to position [3758, 0]
click at [18, 263] on icon "button" at bounding box center [21, 265] width 13 height 13
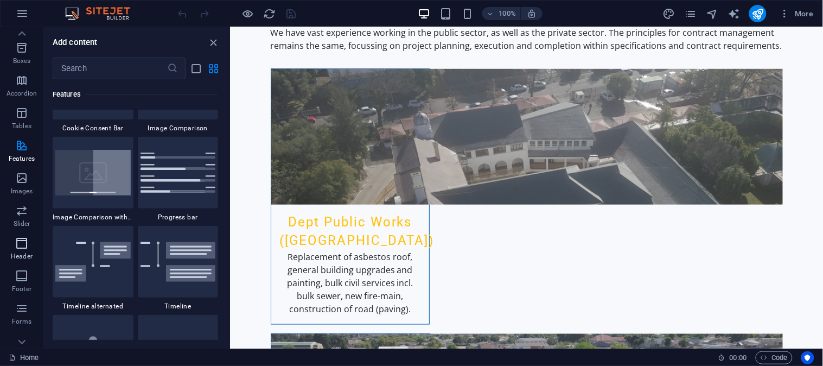
scroll to position [167, 0]
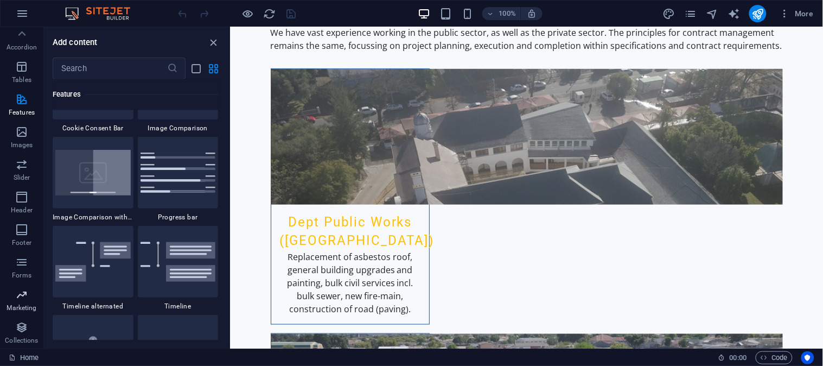
click at [24, 296] on icon "button" at bounding box center [21, 294] width 13 height 13
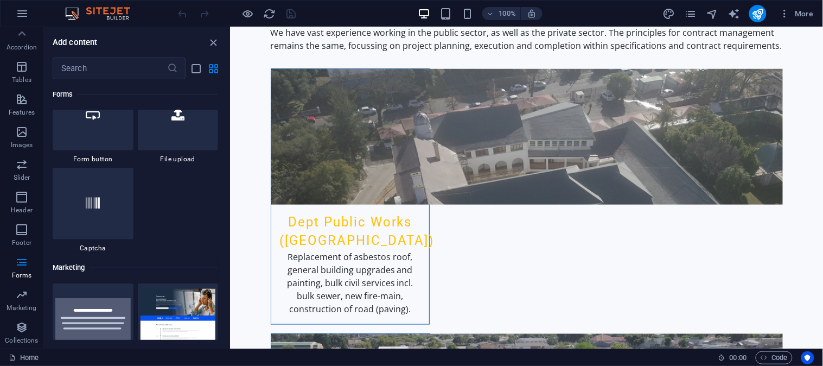
scroll to position [8657, 0]
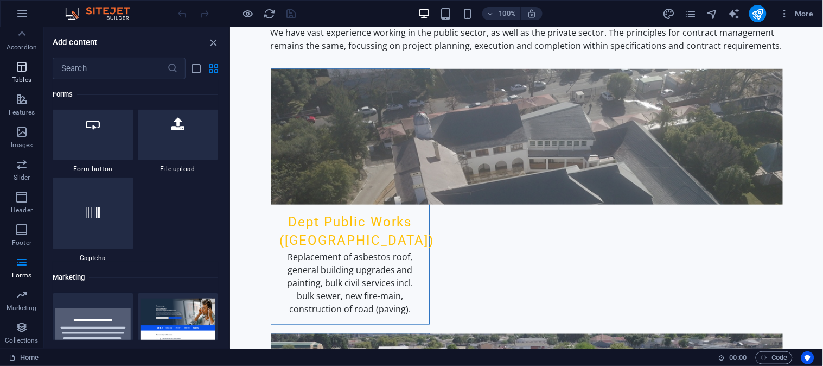
click at [23, 72] on icon "button" at bounding box center [21, 66] width 13 height 13
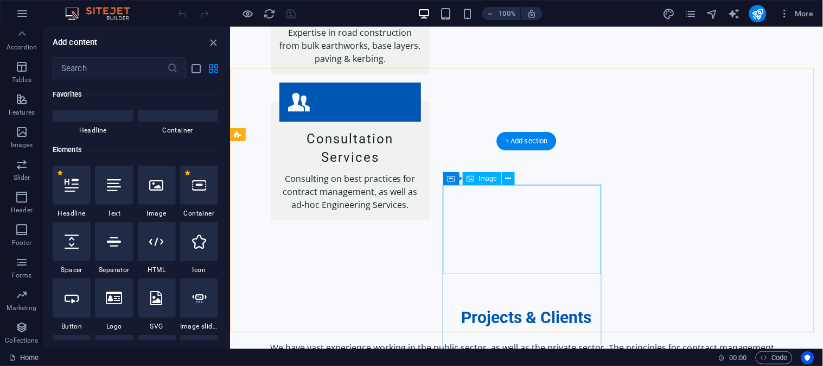
scroll to position [2310, 0]
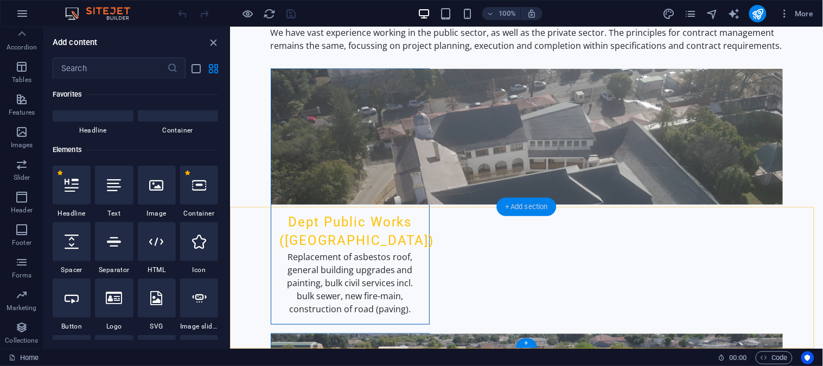
click at [513, 209] on div "+ Add section" at bounding box center [527, 207] width 60 height 18
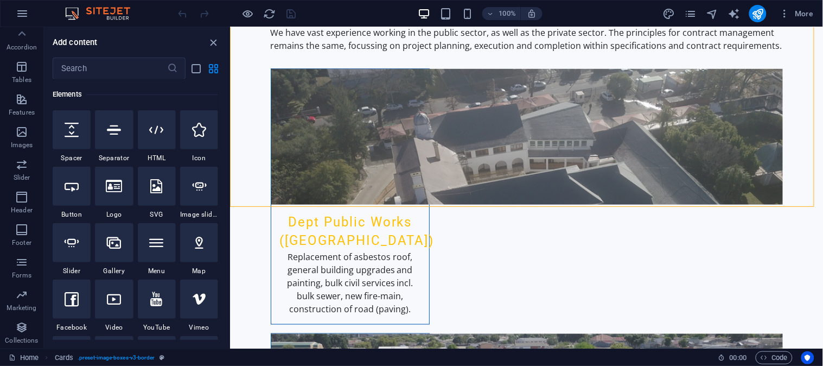
scroll to position [0, 0]
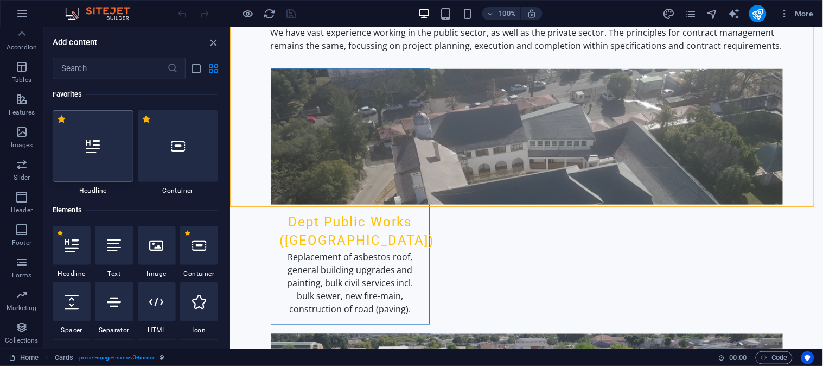
click at [104, 151] on div at bounding box center [93, 146] width 81 height 72
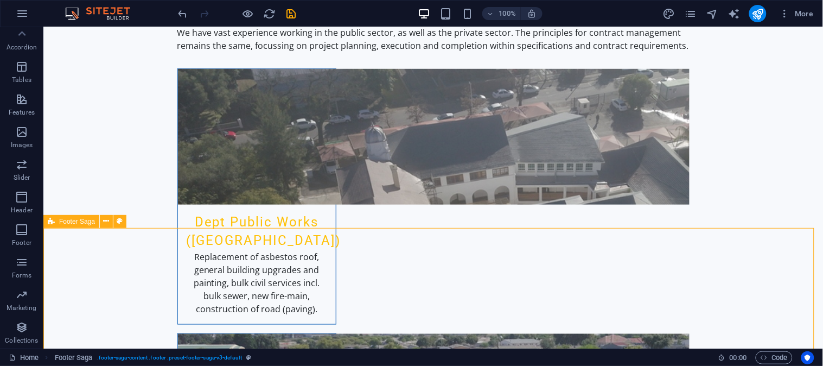
click at [132, 221] on div "Footer Saga" at bounding box center [88, 222] width 90 height 14
click at [102, 224] on button at bounding box center [106, 221] width 13 height 13
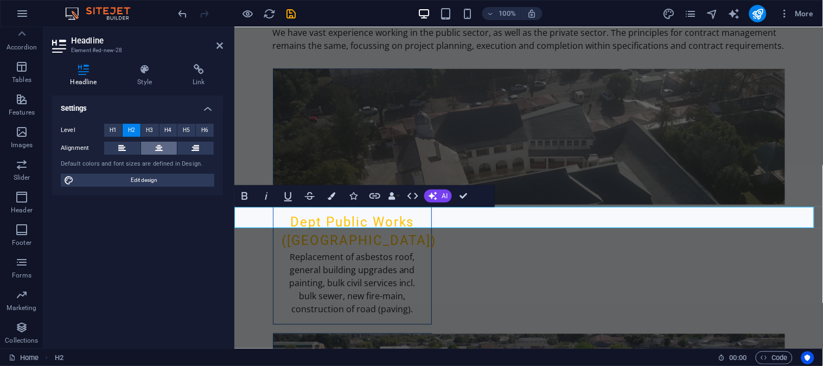
click at [159, 145] on icon at bounding box center [159, 148] width 8 height 13
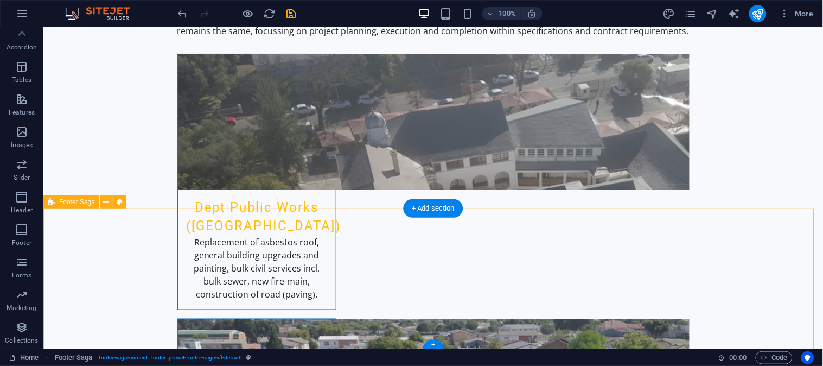
scroll to position [2331, 0]
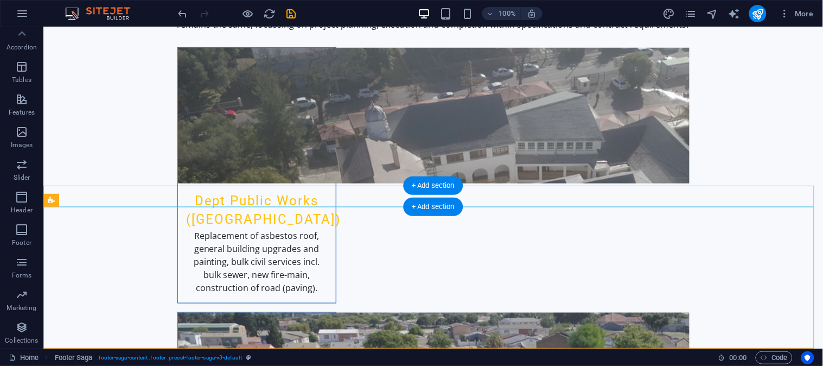
click at [448, 209] on div "+ Add section" at bounding box center [433, 207] width 60 height 18
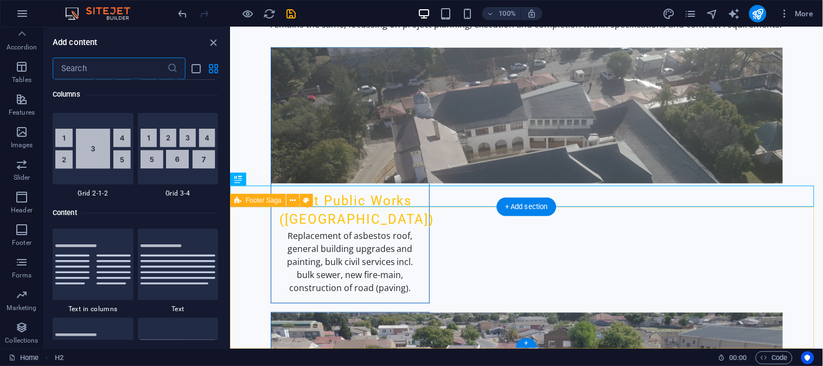
scroll to position [1898, 0]
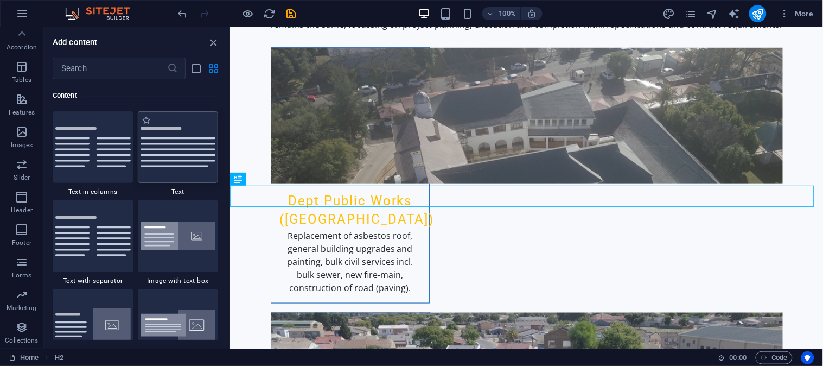
click at [202, 139] on img at bounding box center [178, 147] width 75 height 40
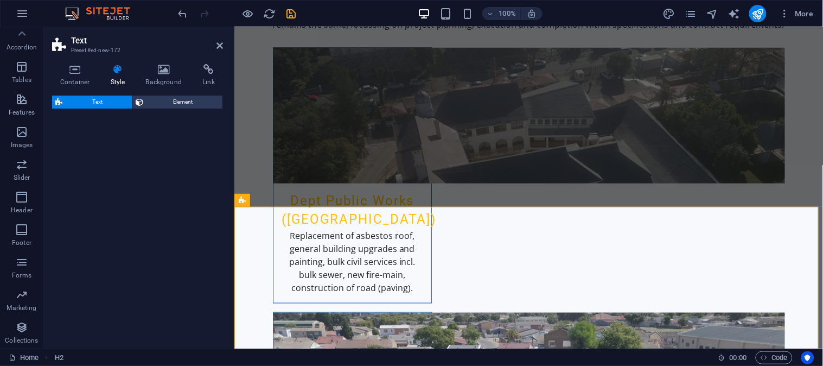
select select "preset-text-v2-default"
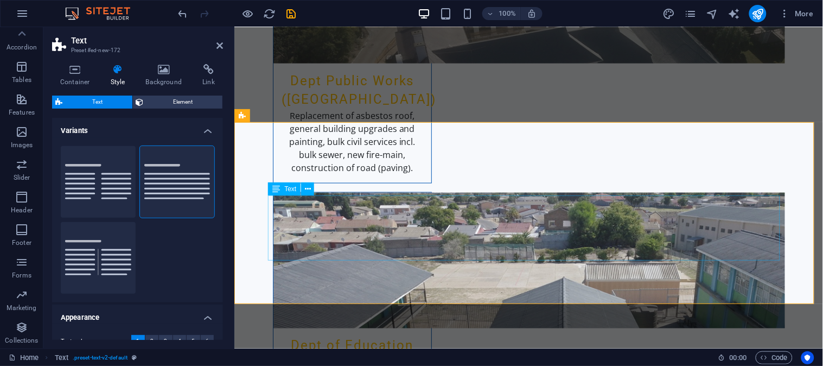
scroll to position [2451, 0]
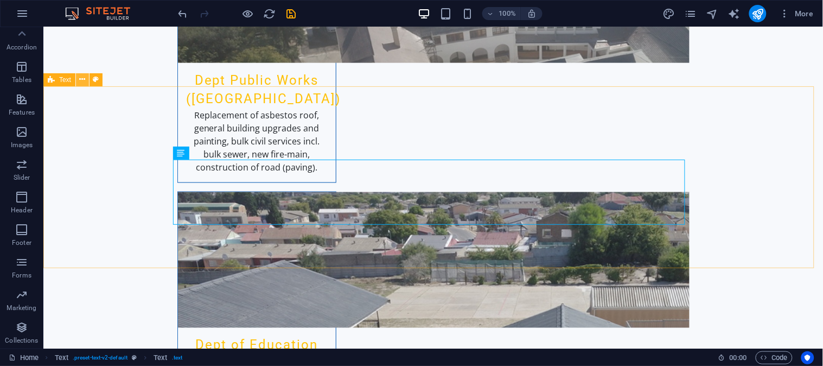
click at [80, 82] on icon at bounding box center [83, 79] width 6 height 11
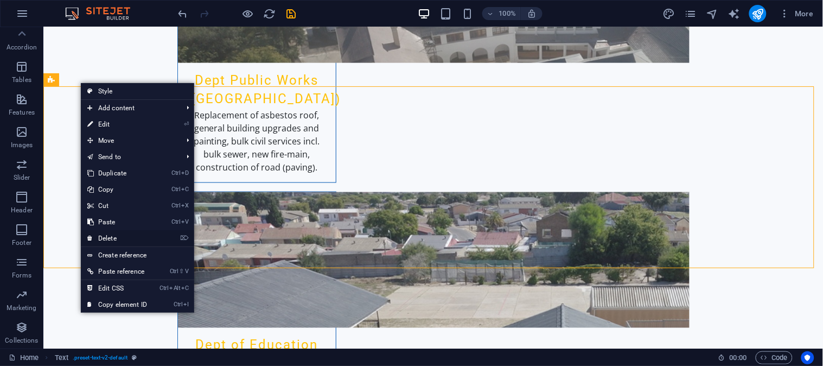
click at [107, 231] on link "⌦ Delete" at bounding box center [117, 238] width 73 height 16
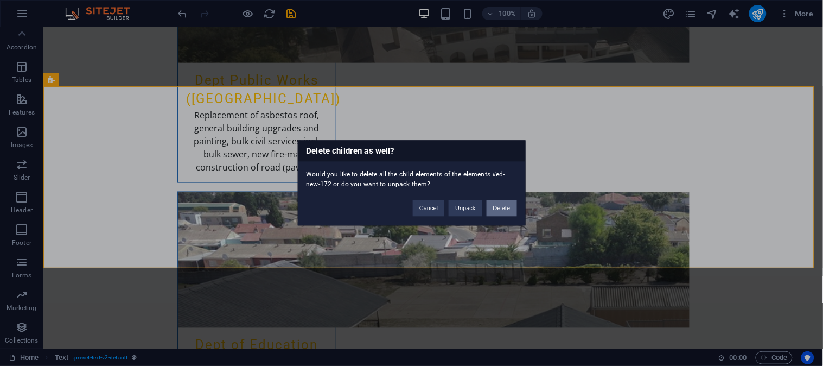
drag, startPoint x: 505, startPoint y: 205, endPoint x: 335, endPoint y: 170, distance: 173.9
click at [505, 205] on button "Delete" at bounding box center [502, 208] width 30 height 16
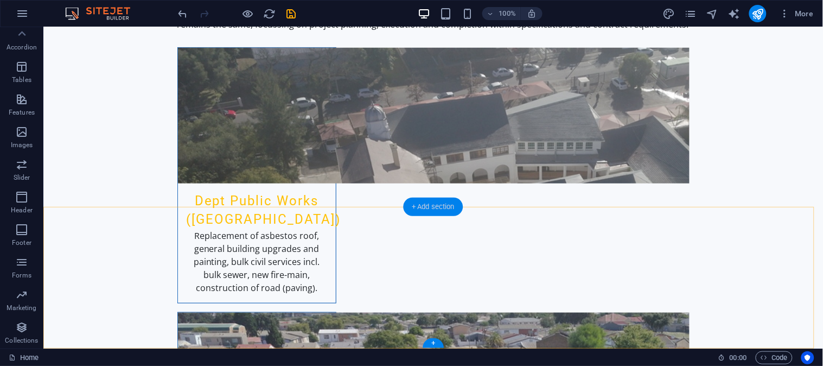
click at [423, 209] on div "+ Add section" at bounding box center [433, 207] width 60 height 18
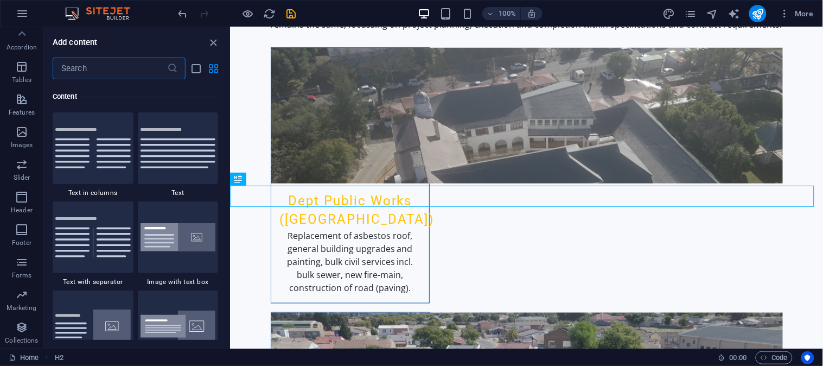
scroll to position [1898, 0]
click at [30, 163] on span "Slider" at bounding box center [21, 171] width 43 height 26
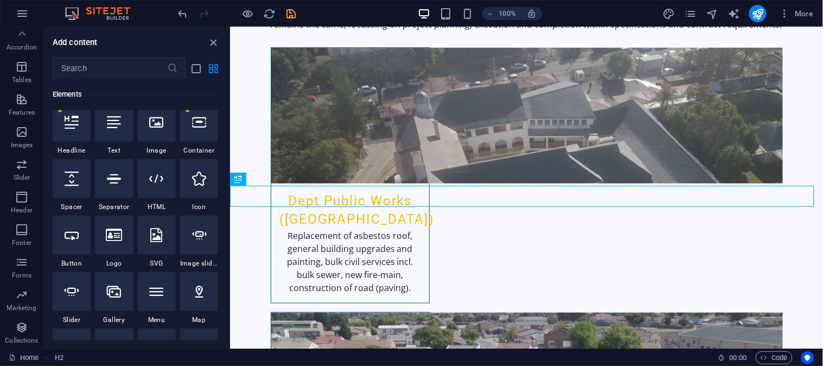
scroll to position [0, 0]
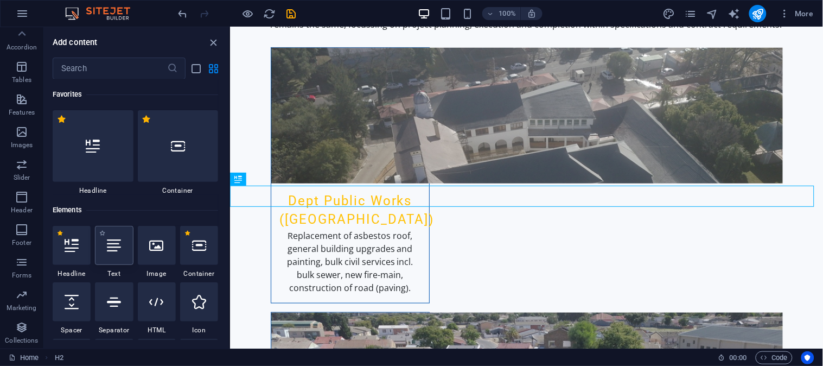
click at [123, 247] on div at bounding box center [114, 245] width 38 height 39
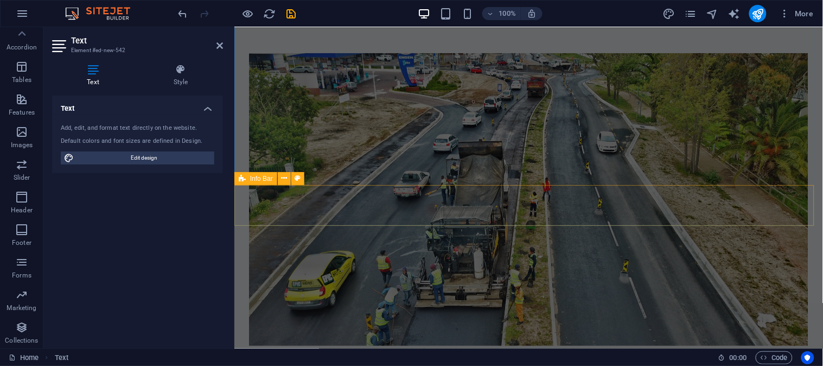
scroll to position [241, 0]
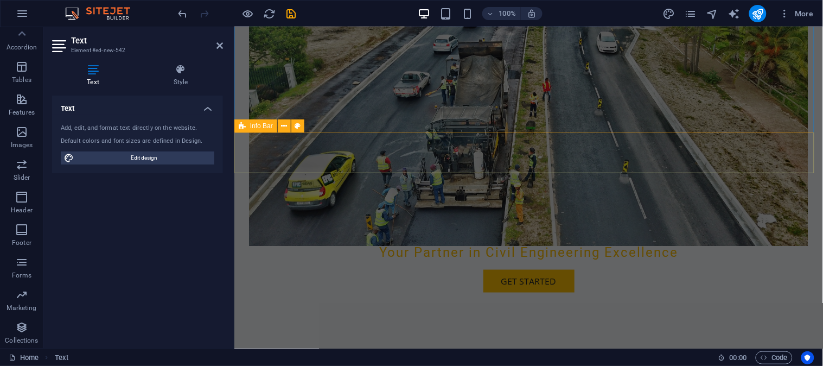
drag, startPoint x: 454, startPoint y: 152, endPoint x: 570, endPoint y: 153, distance: 116.1
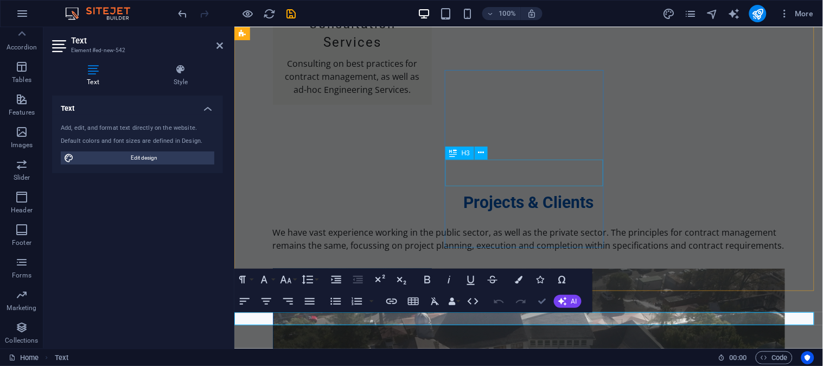
scroll to position [2344, 0]
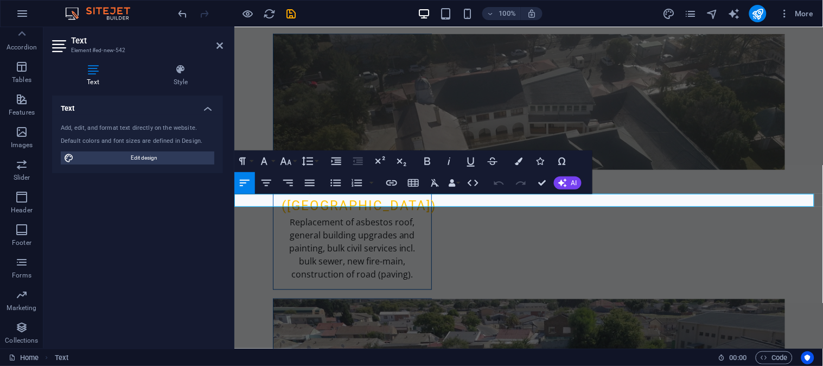
drag, startPoint x: 456, startPoint y: 202, endPoint x: 380, endPoint y: 226, distance: 79.6
click at [308, 182] on icon "button" at bounding box center [310, 183] width 10 height 7
click at [268, 182] on icon "button" at bounding box center [267, 183] width 10 height 7
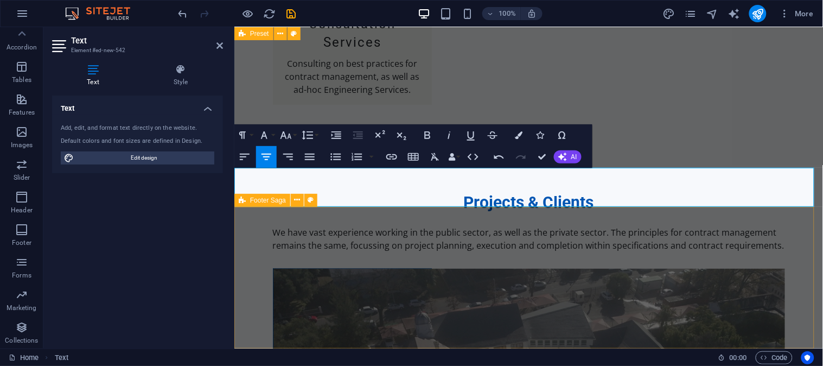
scroll to position [2370, 0]
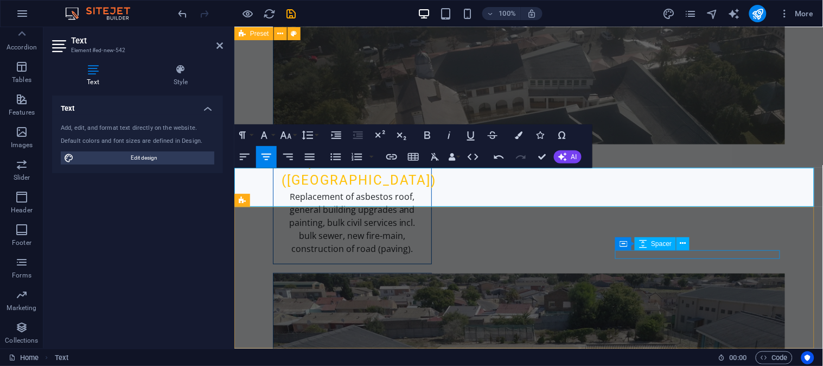
click at [663, 250] on div "Spacer" at bounding box center [655, 243] width 41 height 13
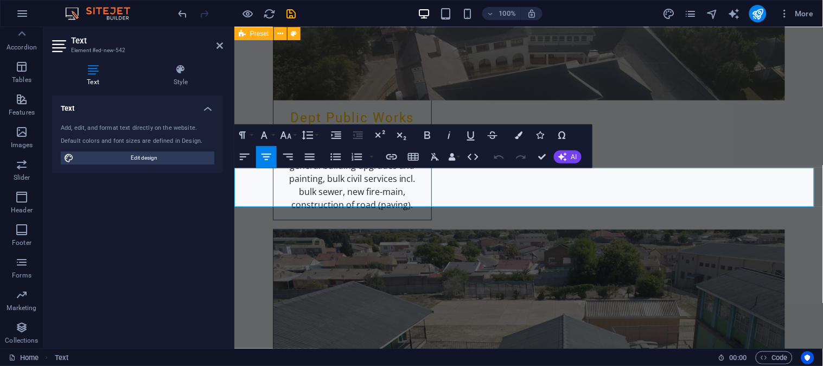
drag, startPoint x: 465, startPoint y: 202, endPoint x: 597, endPoint y: 198, distance: 131.9
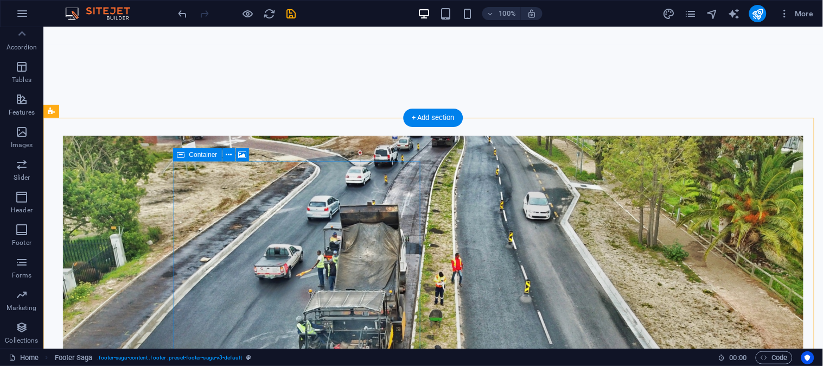
scroll to position [301, 0]
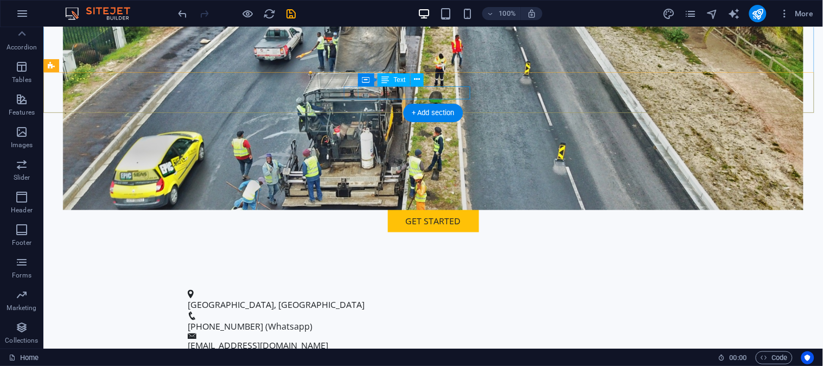
click at [312, 320] on span "[PHONE_NUMBER] (Whatsapp)" at bounding box center [249, 326] width 125 height 12
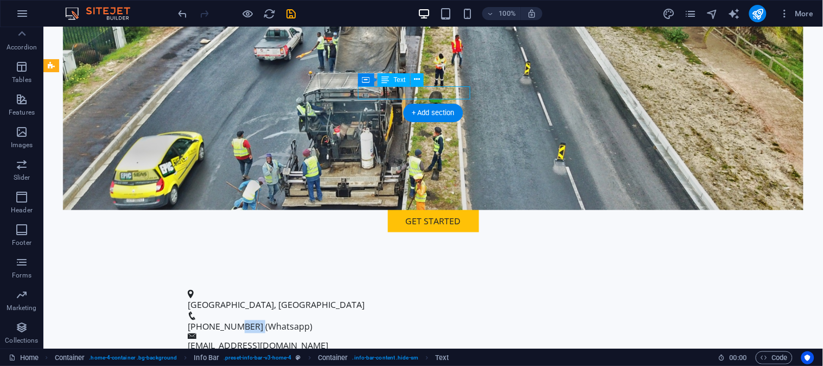
click at [312, 320] on span "[PHONE_NUMBER] (Whatsapp)" at bounding box center [249, 326] width 125 height 12
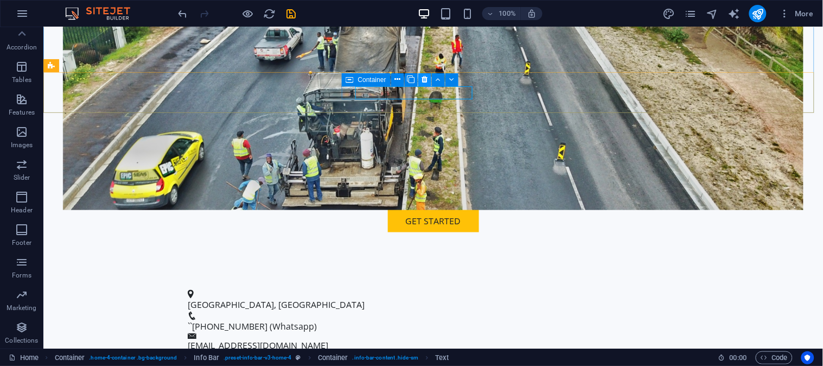
click at [422, 78] on icon at bounding box center [425, 79] width 6 height 11
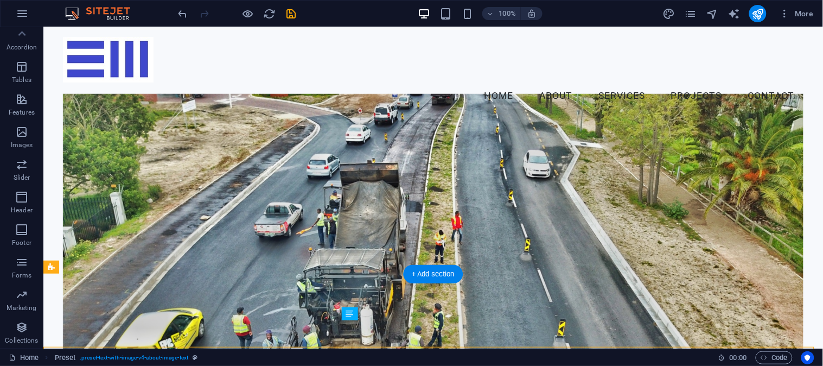
scroll to position [0, 0]
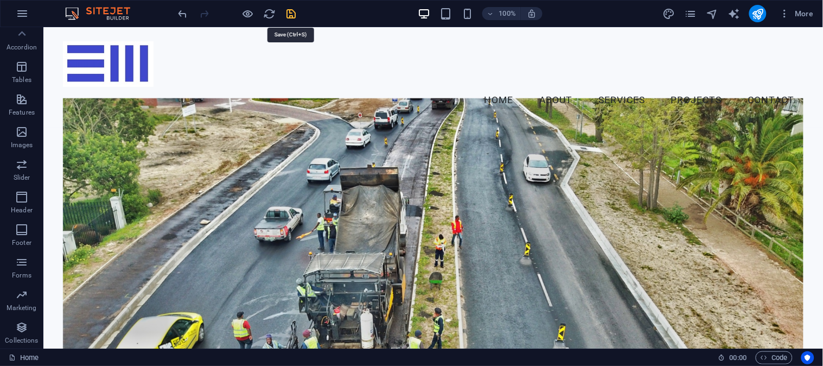
click at [290, 9] on icon "save" at bounding box center [291, 14] width 12 height 12
click at [749, 15] on div "More" at bounding box center [741, 13] width 156 height 17
click at [756, 13] on icon "publish" at bounding box center [758, 14] width 12 height 12
